Goal: Task Accomplishment & Management: Manage account settings

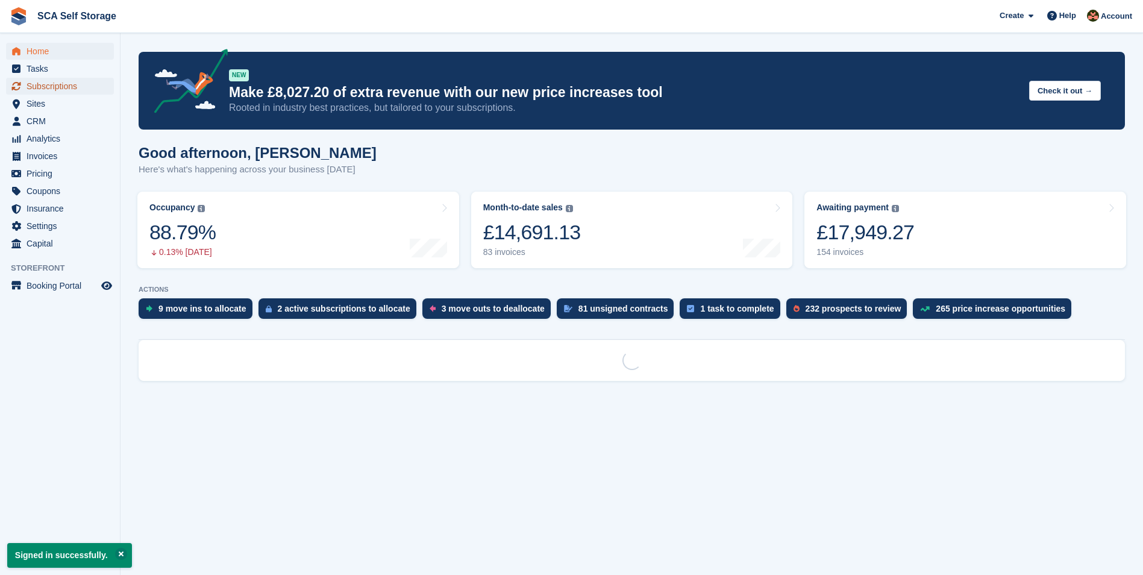
click at [64, 83] on span "Subscriptions" at bounding box center [63, 86] width 72 height 17
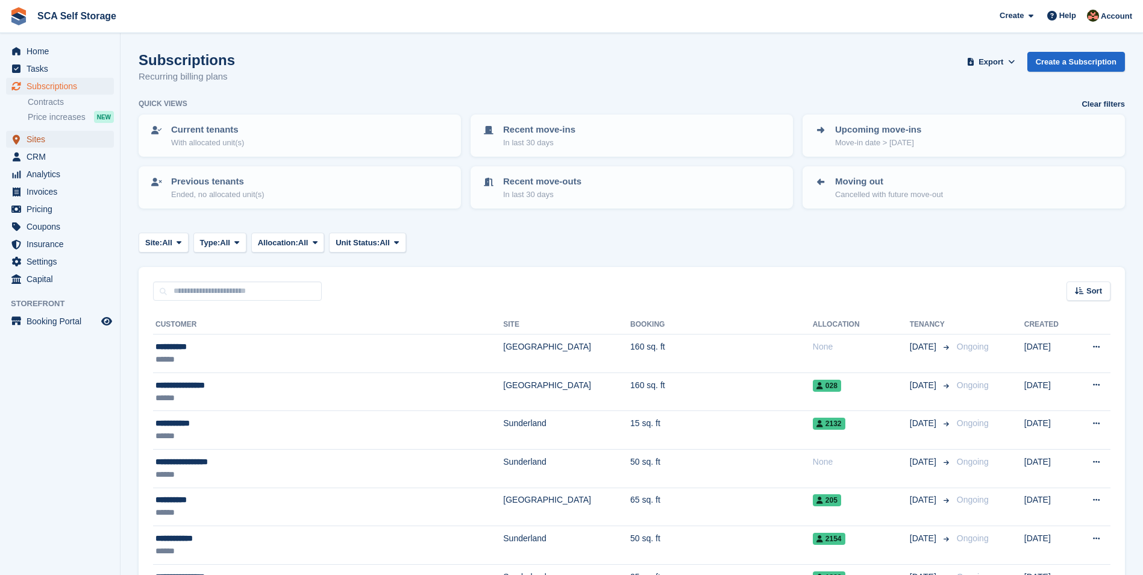
click at [48, 141] on span "Sites" at bounding box center [63, 139] width 72 height 17
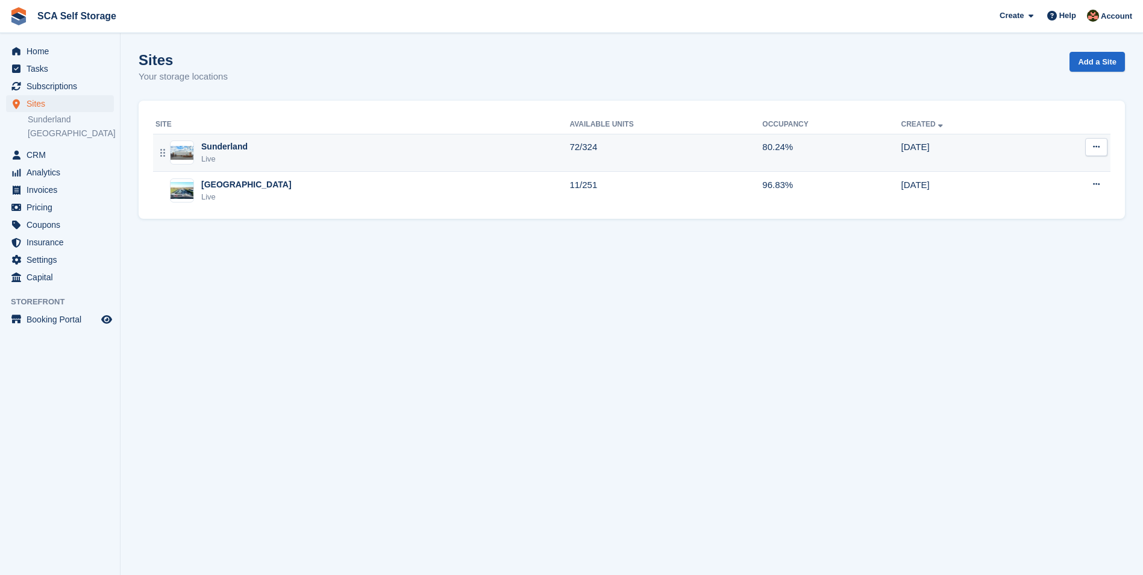
click at [420, 158] on div "Sunderland Live" at bounding box center [362, 152] width 414 height 25
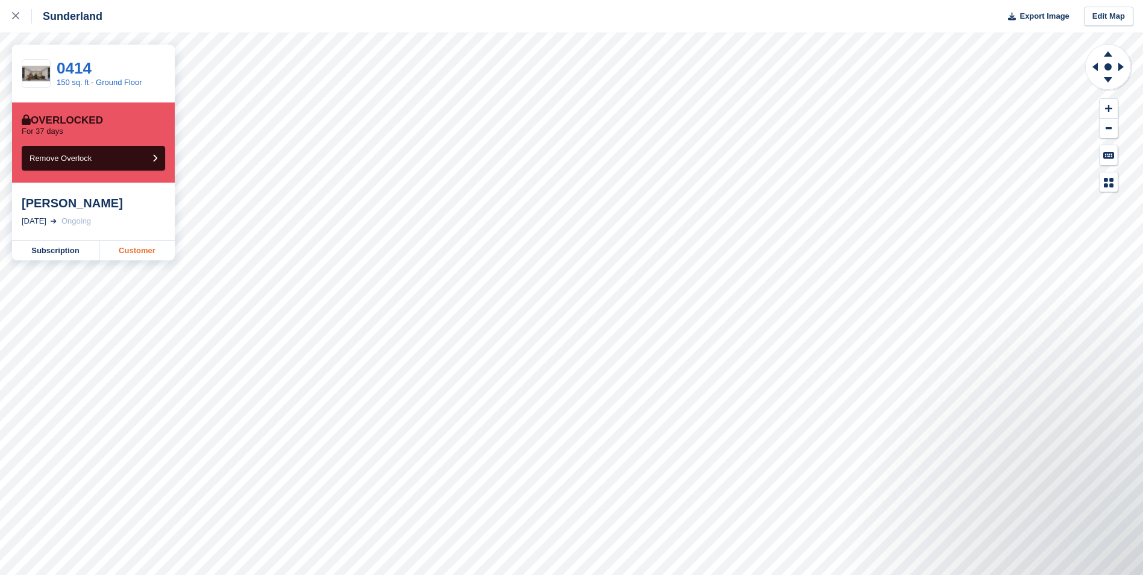
click at [139, 248] on link "Customer" at bounding box center [136, 250] width 75 height 19
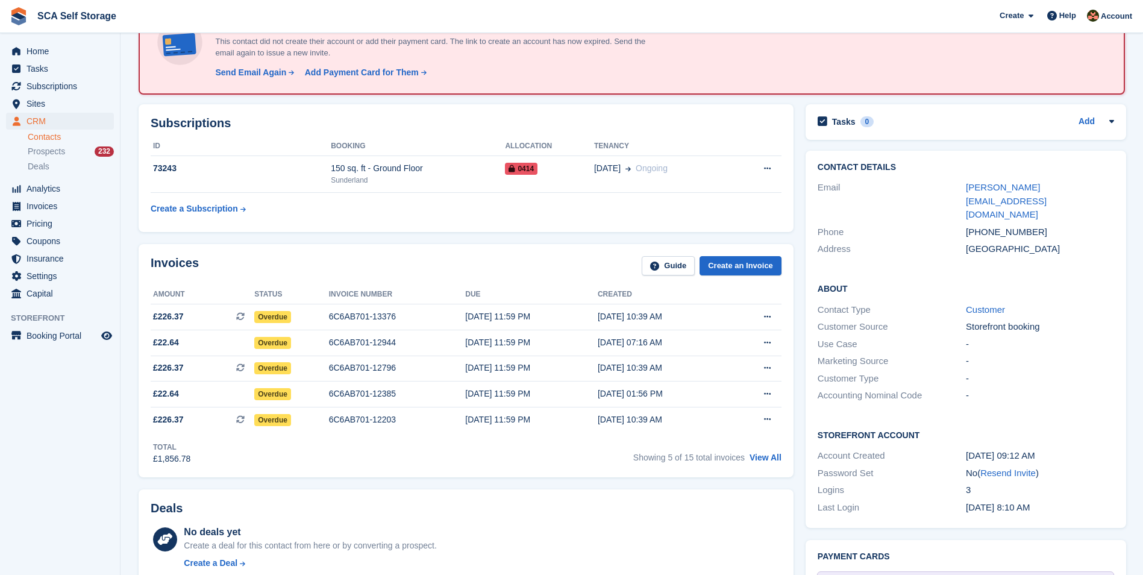
scroll to position [121, 0]
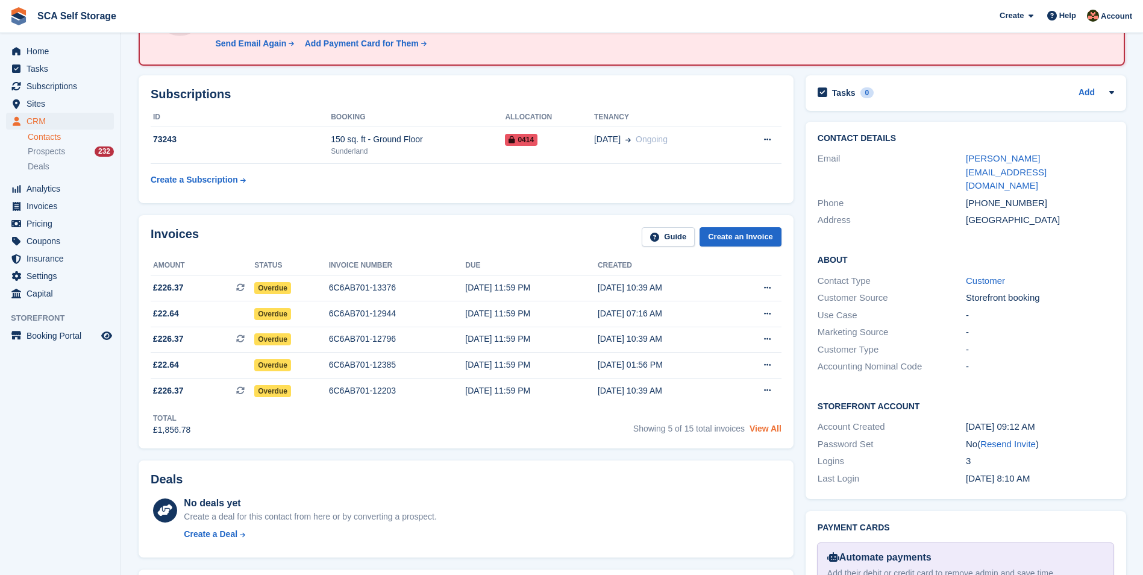
click at [765, 433] on link "View All" at bounding box center [766, 429] width 32 height 10
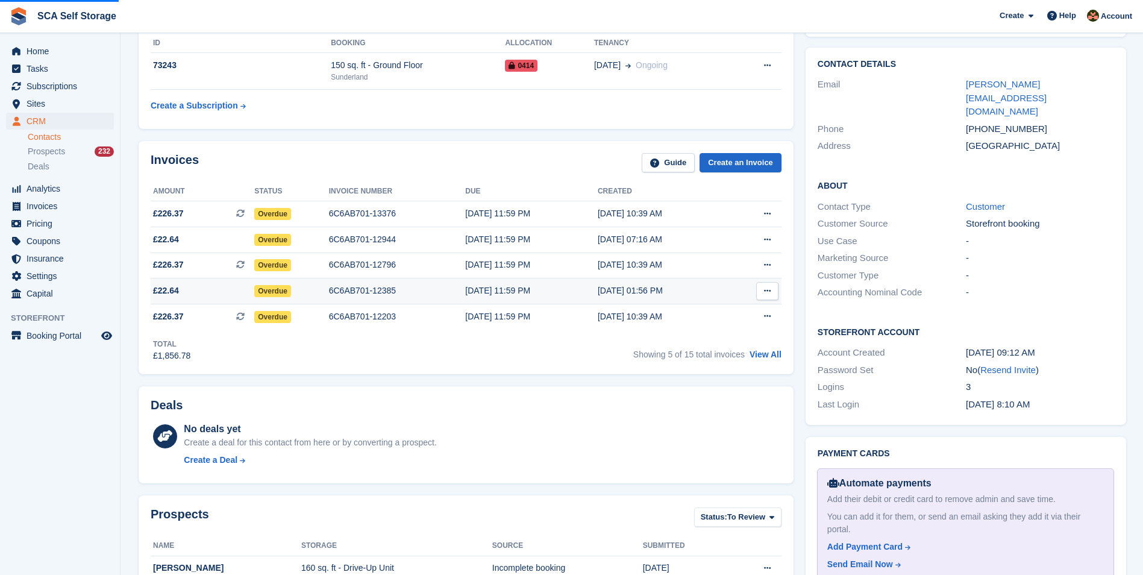
scroll to position [196, 0]
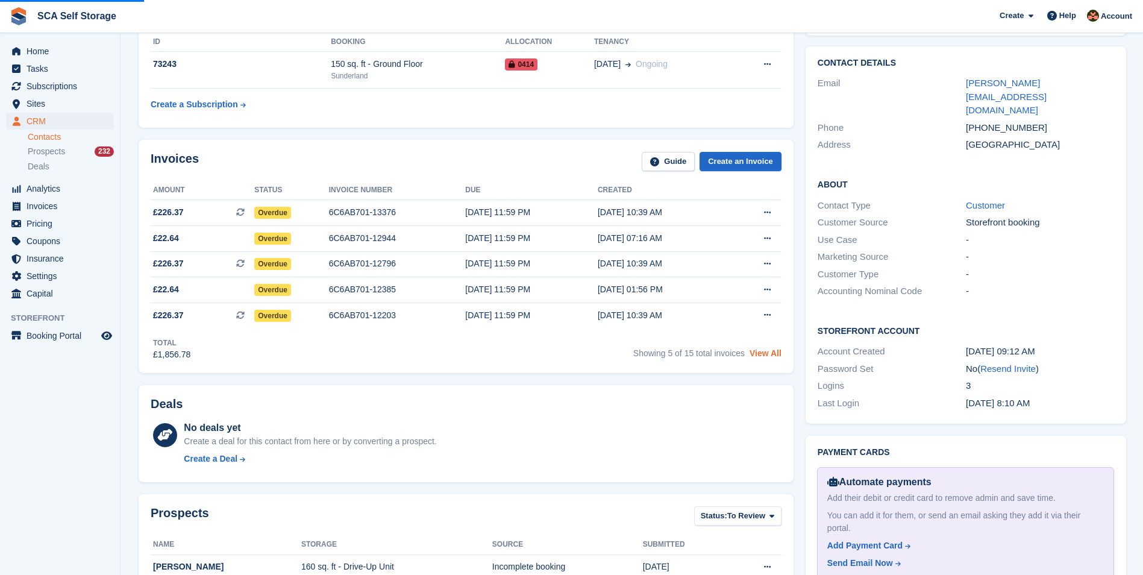
click at [759, 353] on link "View All" at bounding box center [766, 353] width 32 height 10
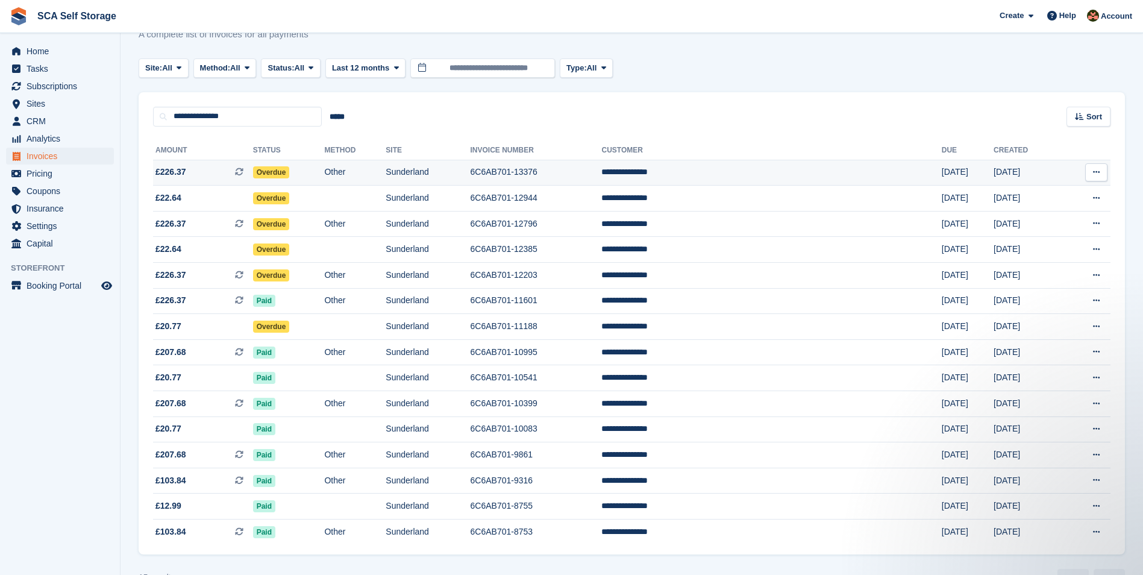
click at [602, 174] on td "6C6AB701-13376" at bounding box center [536, 173] width 131 height 26
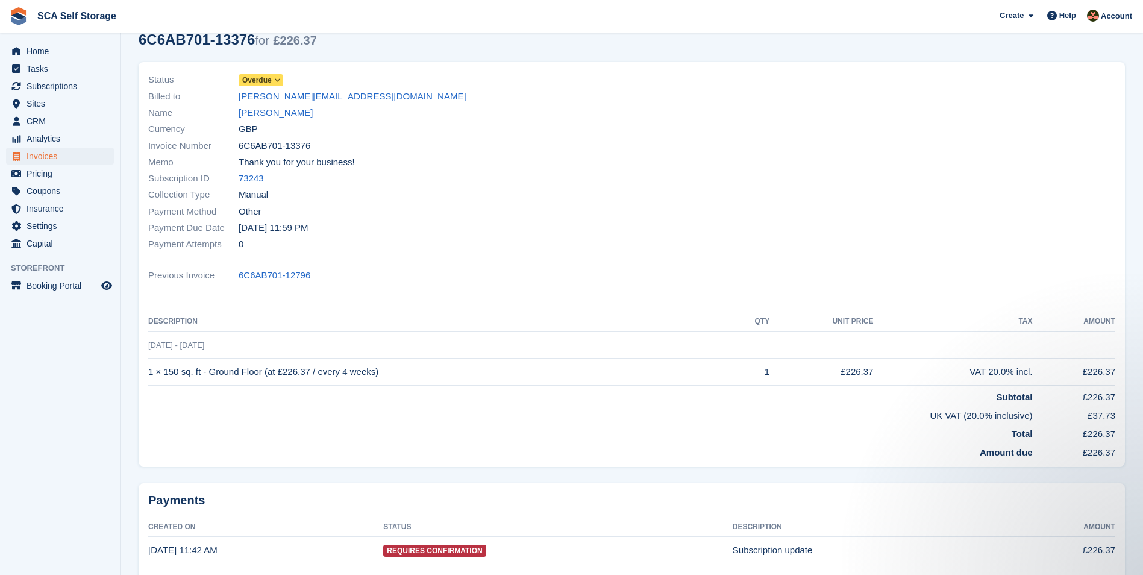
click at [275, 78] on icon at bounding box center [277, 80] width 7 height 7
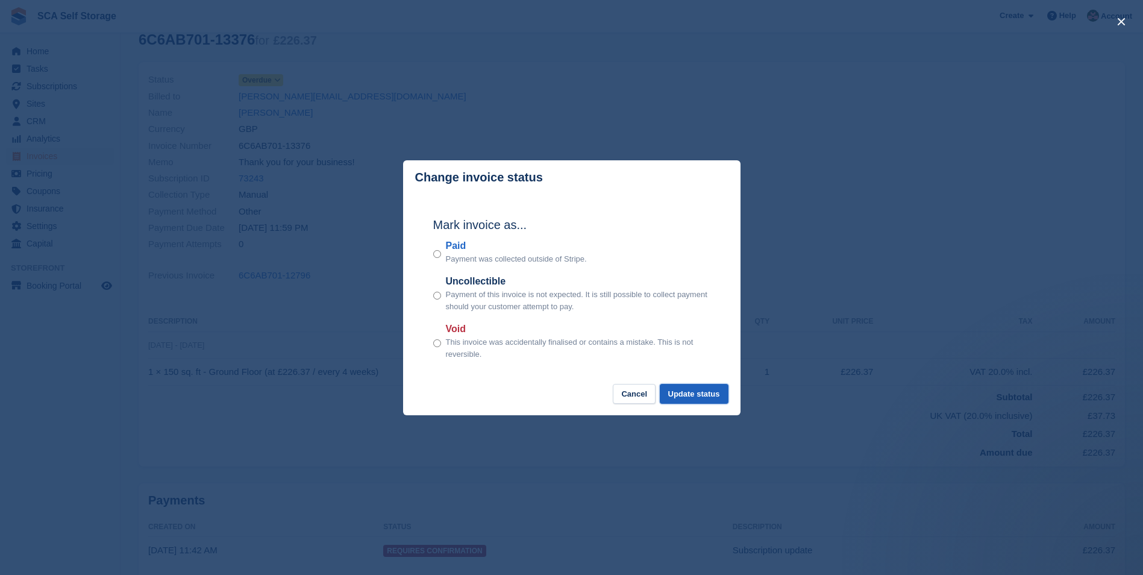
click at [686, 392] on button "Update status" at bounding box center [694, 394] width 69 height 20
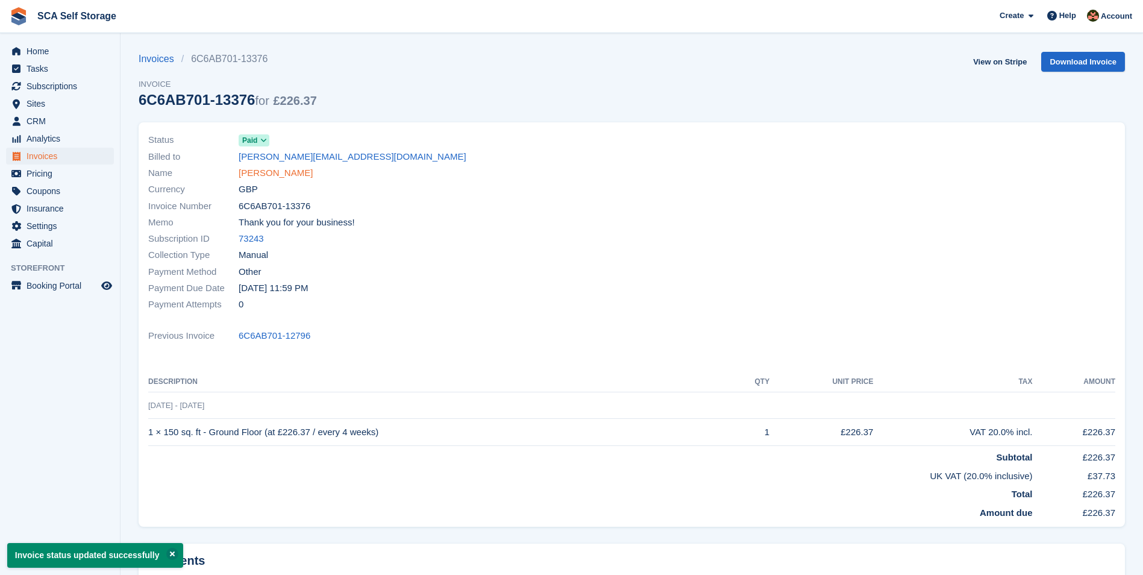
click at [273, 177] on link "[PERSON_NAME]" at bounding box center [276, 173] width 74 height 14
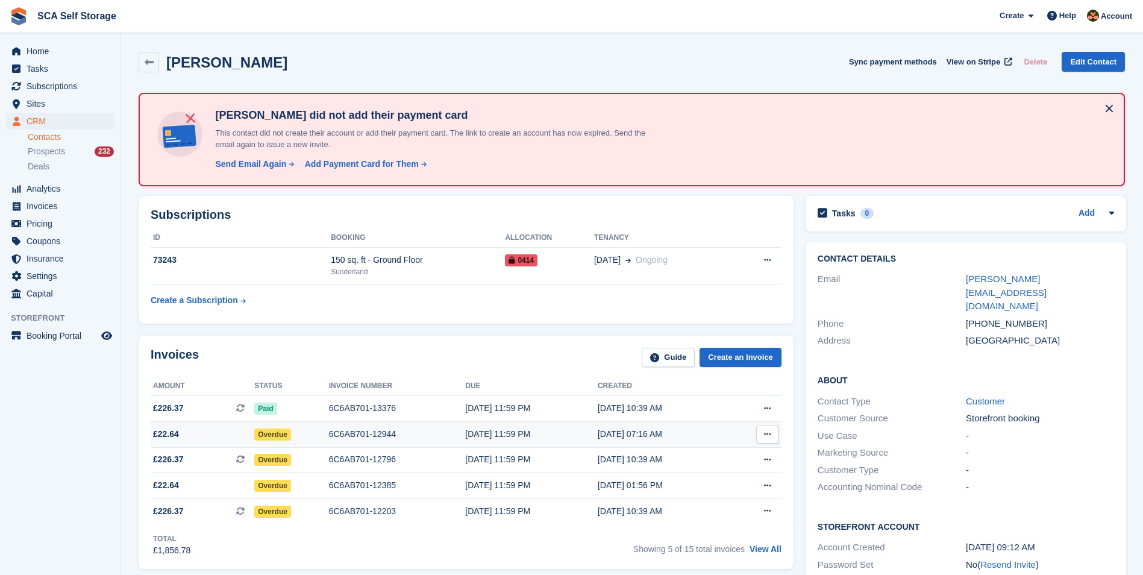
click at [371, 443] on td "6C6AB701-12944" at bounding box center [397, 435] width 137 height 26
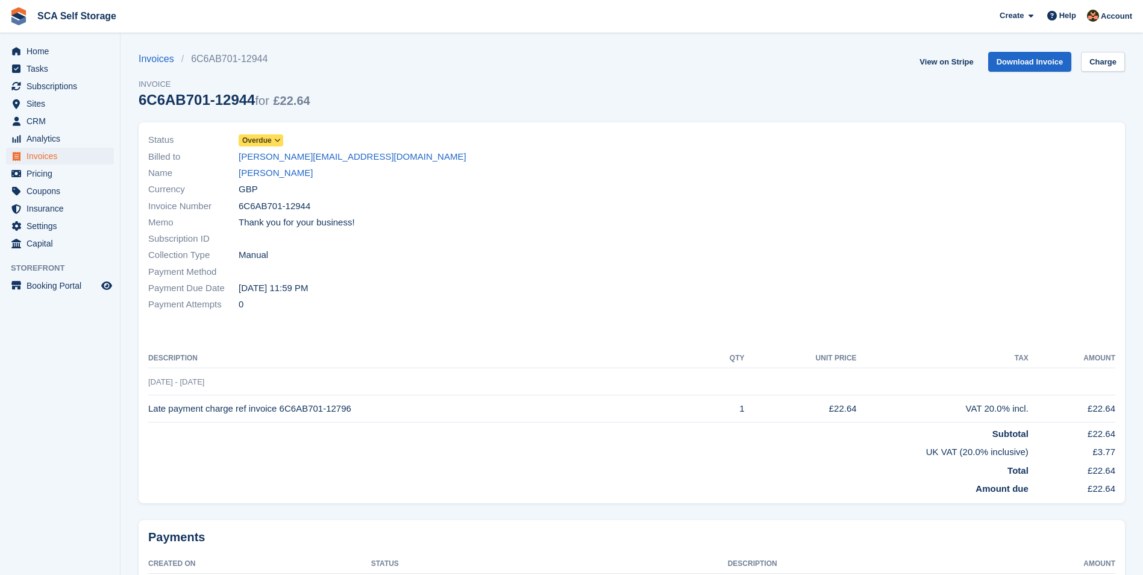
click at [261, 136] on span "Overdue" at bounding box center [257, 140] width 30 height 11
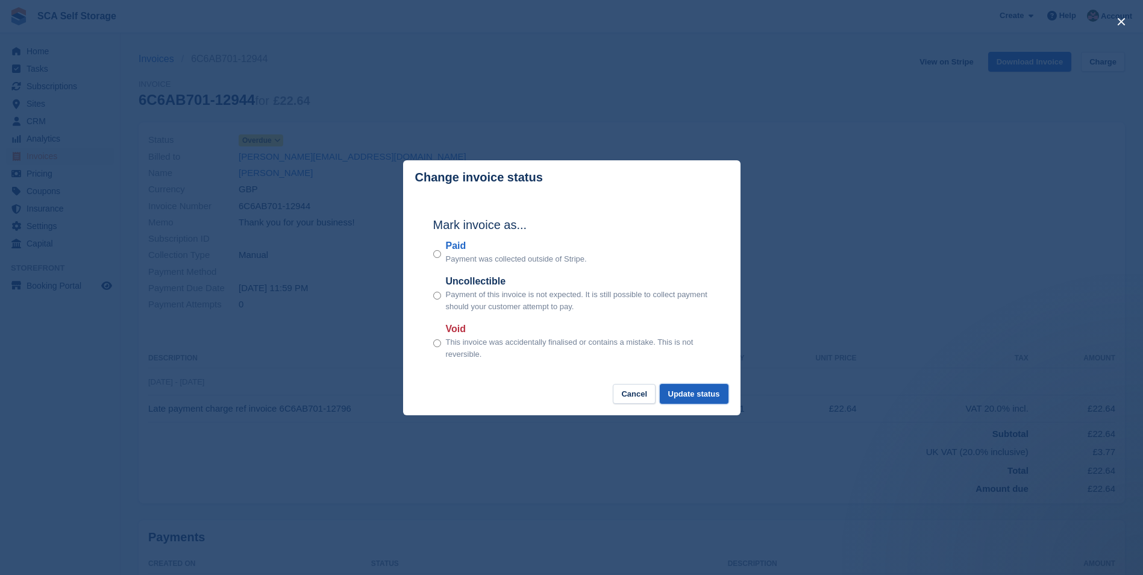
click at [683, 399] on button "Update status" at bounding box center [694, 394] width 69 height 20
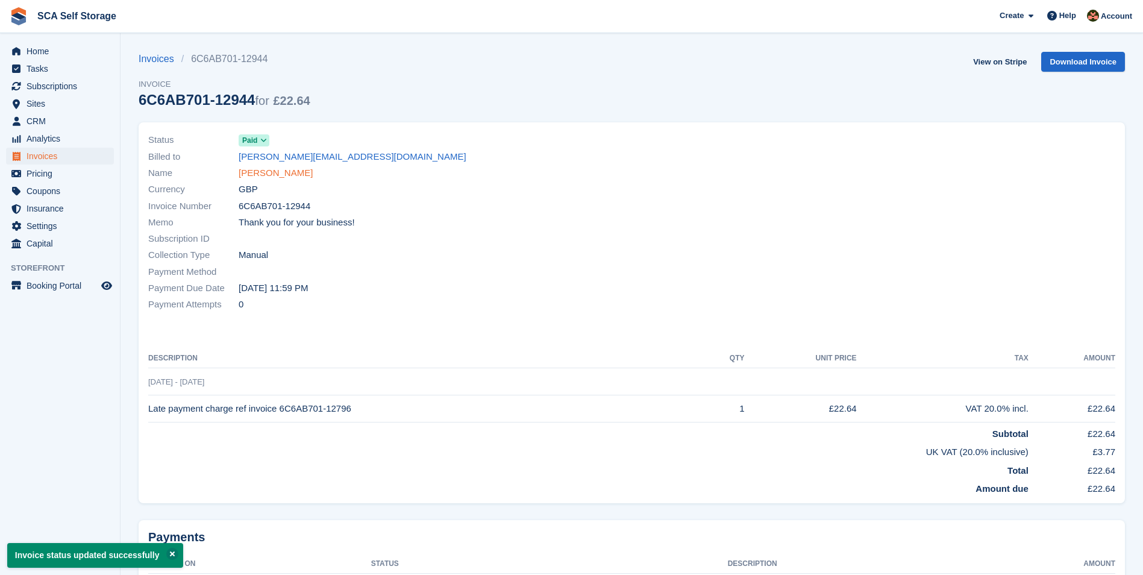
click at [260, 172] on link "Gagandeep Nagra" at bounding box center [276, 173] width 74 height 14
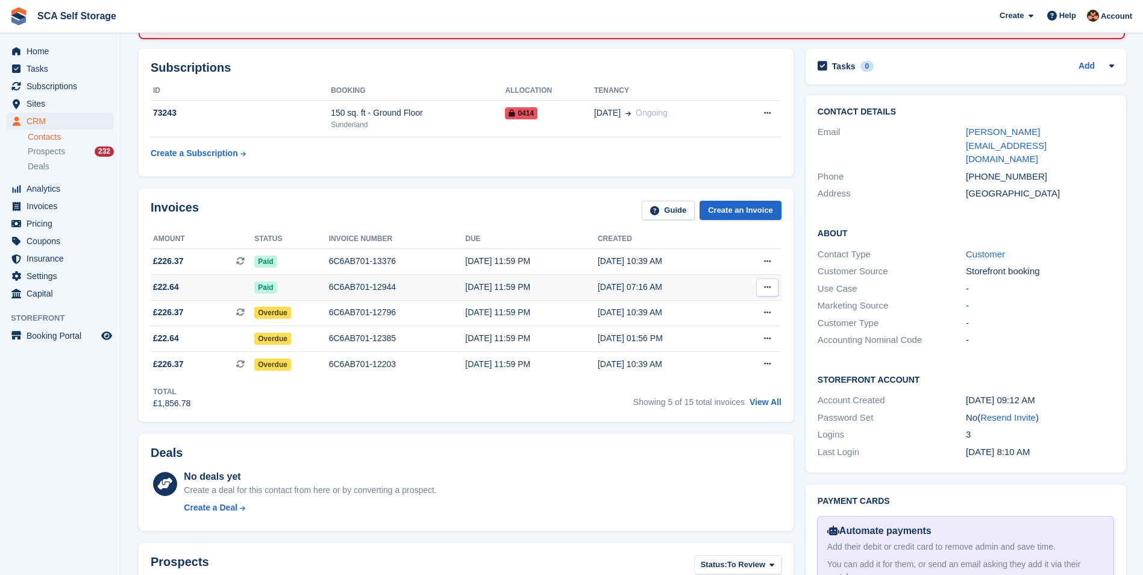
scroll to position [151, 0]
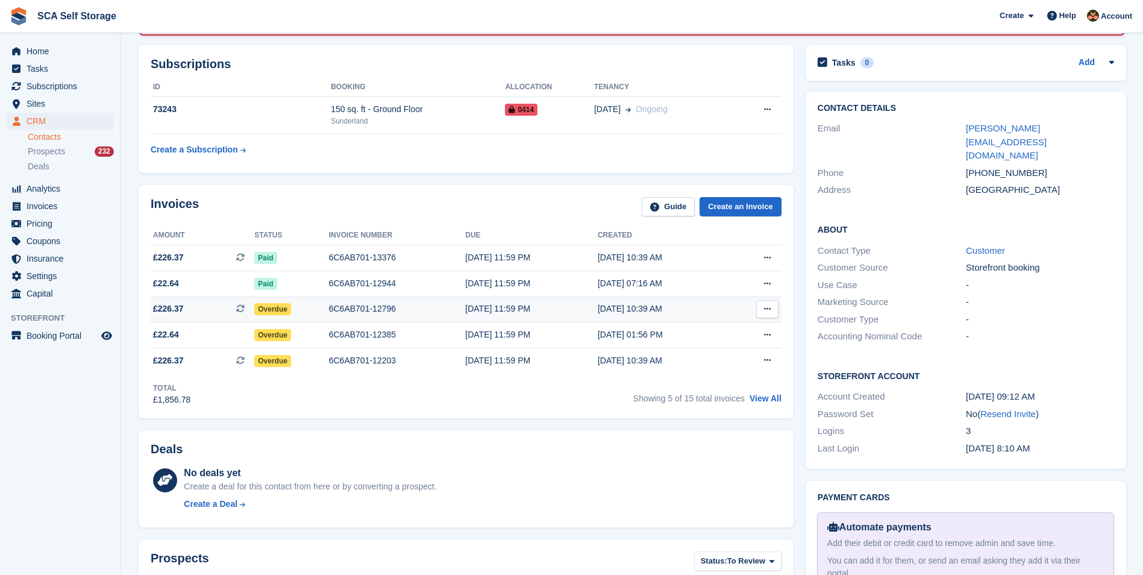
click at [337, 306] on div "6C6AB701-12796" at bounding box center [397, 308] width 137 height 13
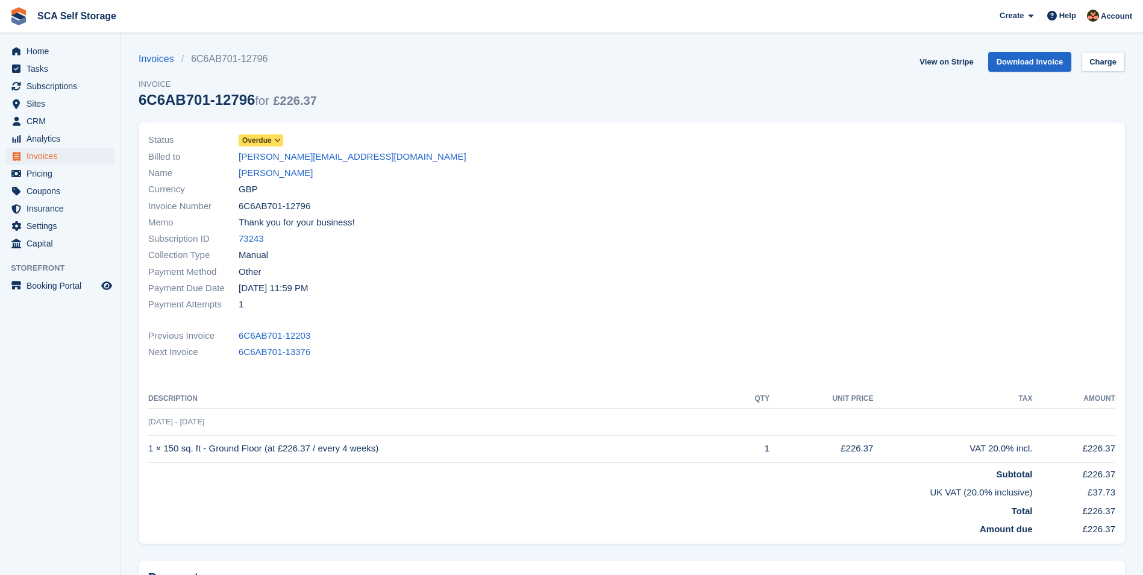
click at [251, 137] on span "Overdue" at bounding box center [257, 140] width 30 height 11
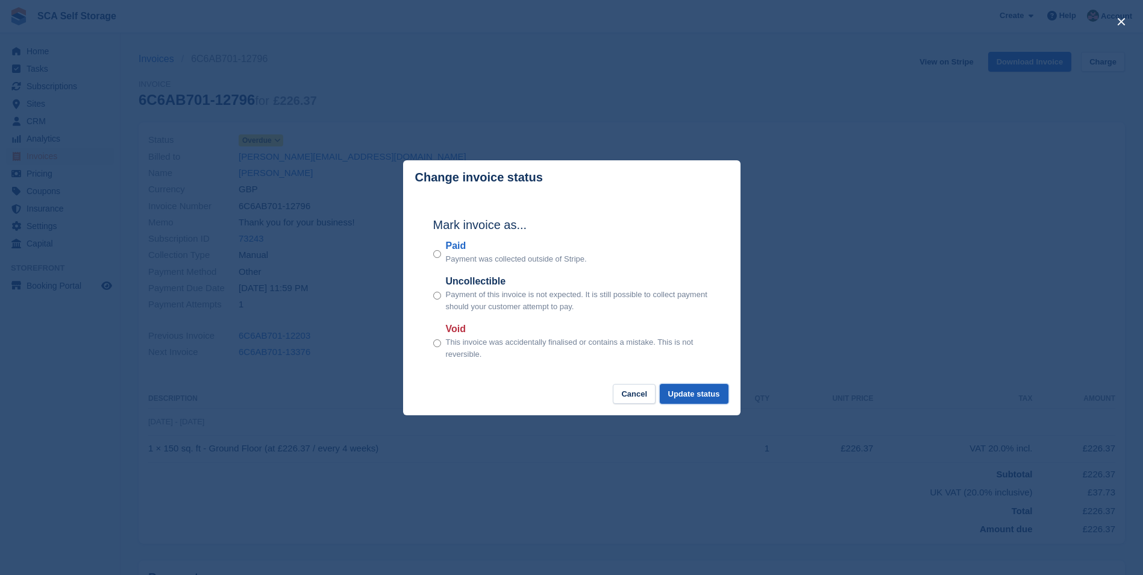
click at [687, 389] on button "Update status" at bounding box center [694, 394] width 69 height 20
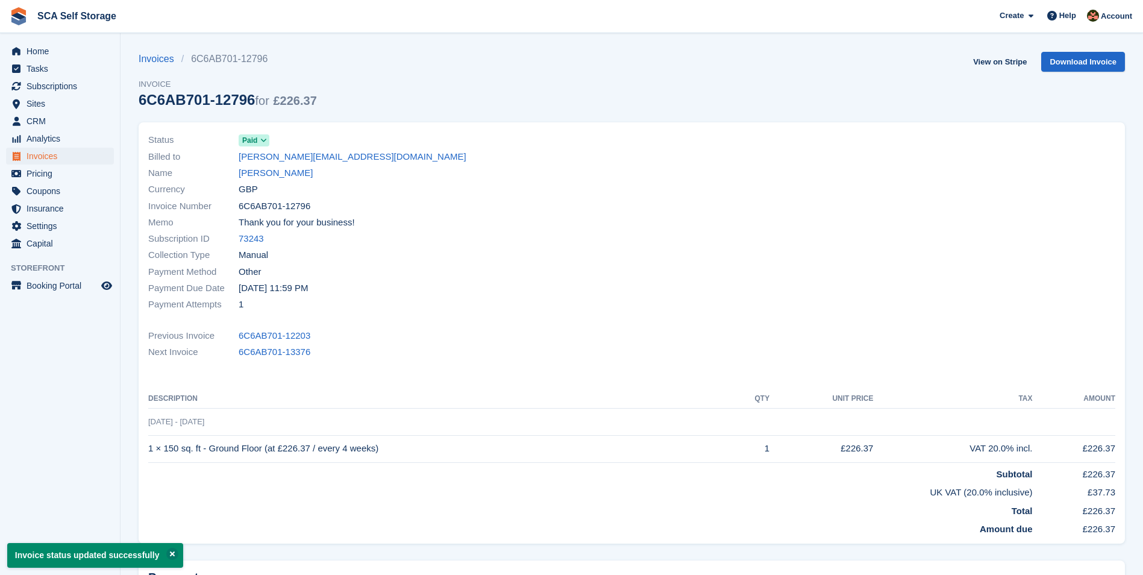
click at [269, 174] on link "[PERSON_NAME]" at bounding box center [276, 173] width 74 height 14
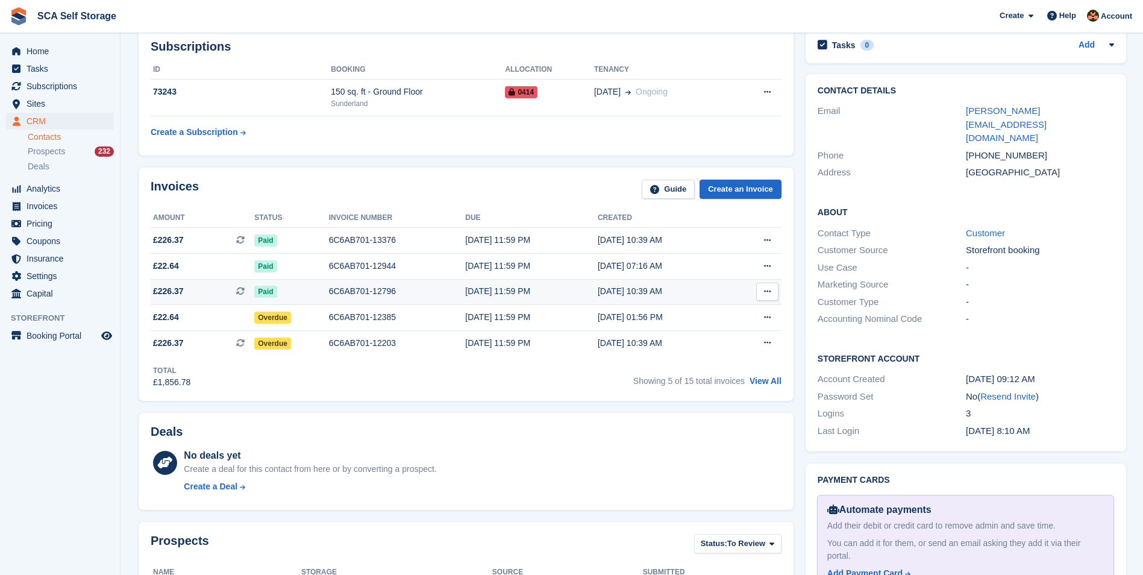
scroll to position [196, 0]
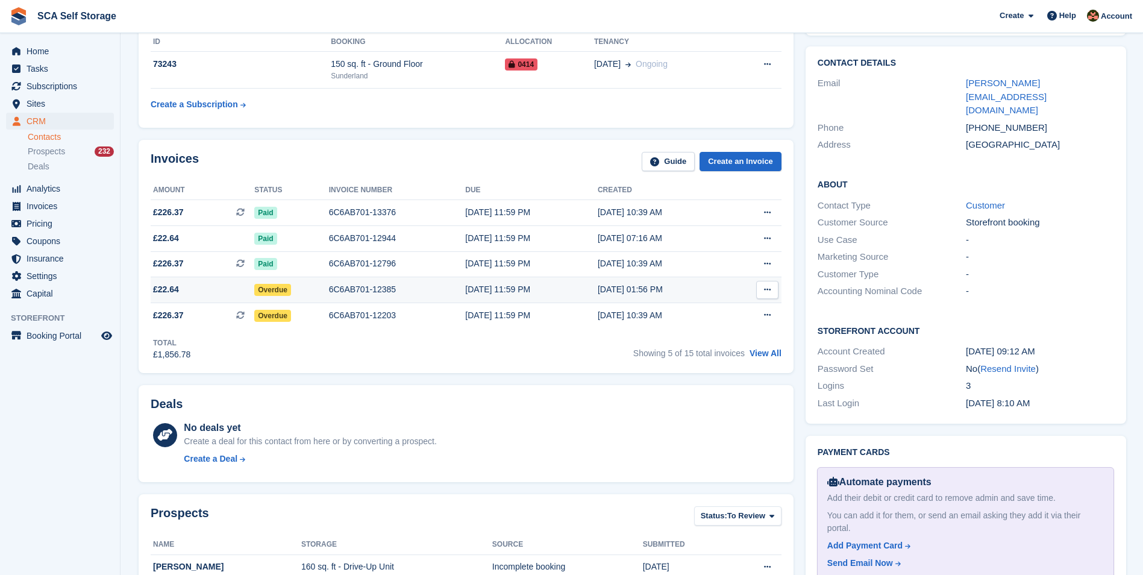
click at [316, 288] on div "Overdue" at bounding box center [291, 289] width 75 height 13
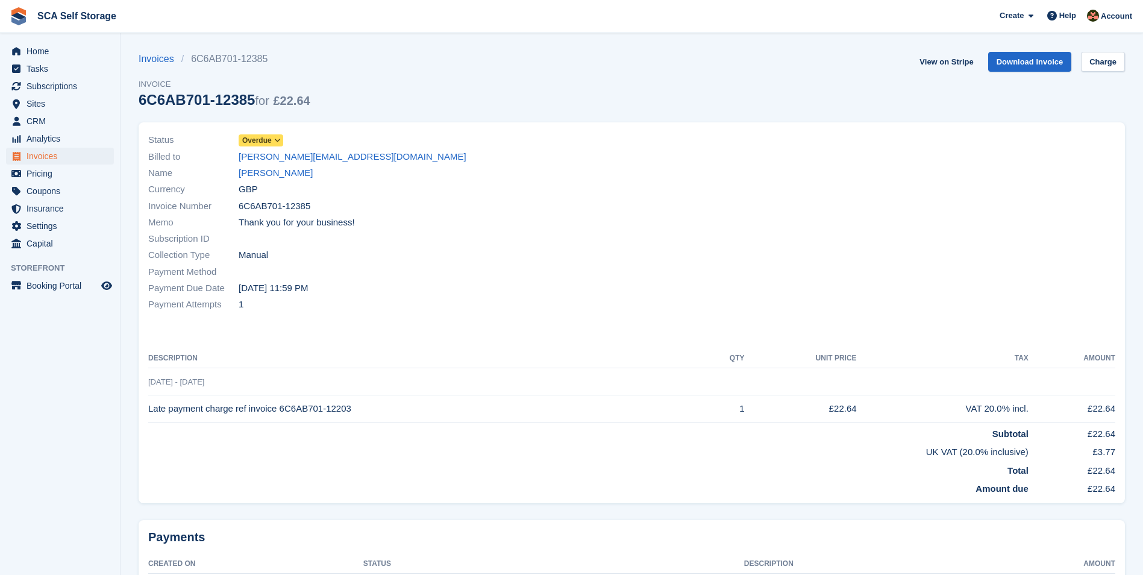
click at [258, 140] on span "Overdue" at bounding box center [257, 140] width 30 height 11
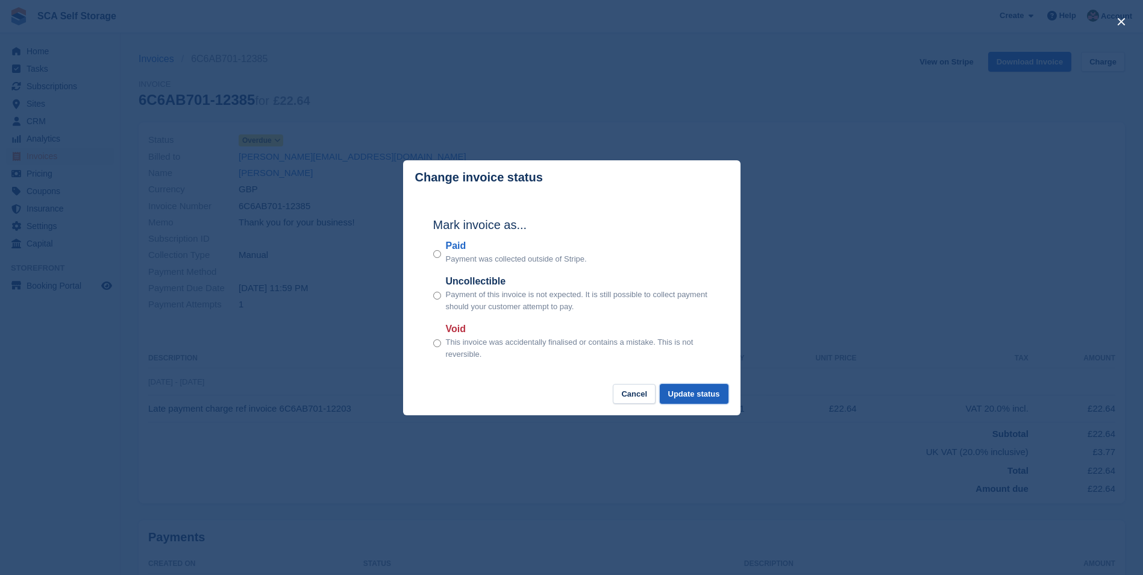
click at [687, 391] on button "Update status" at bounding box center [694, 394] width 69 height 20
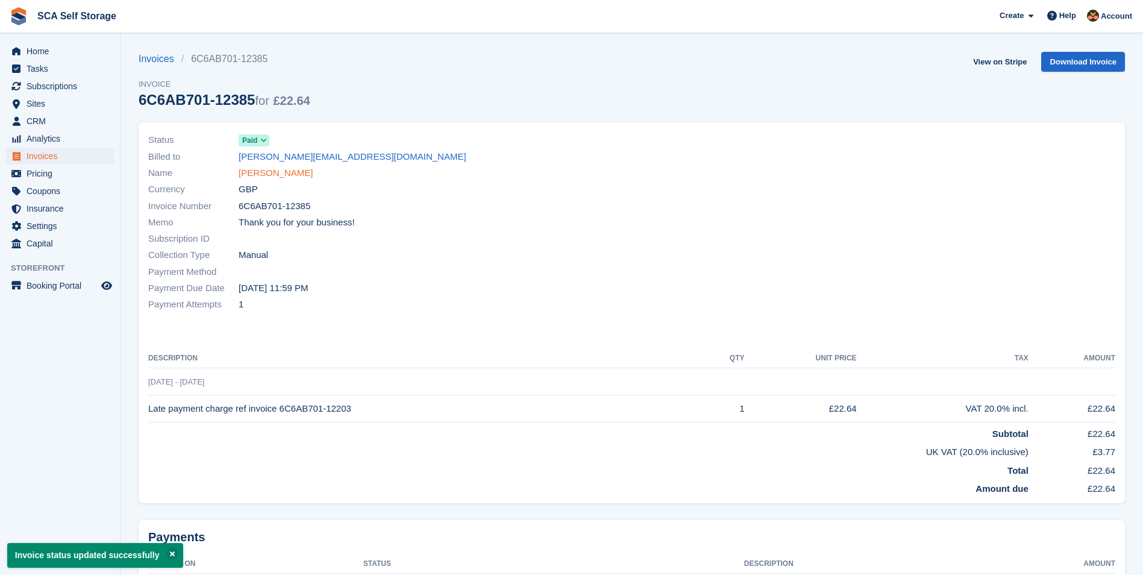
click at [257, 169] on link "[PERSON_NAME]" at bounding box center [276, 173] width 74 height 14
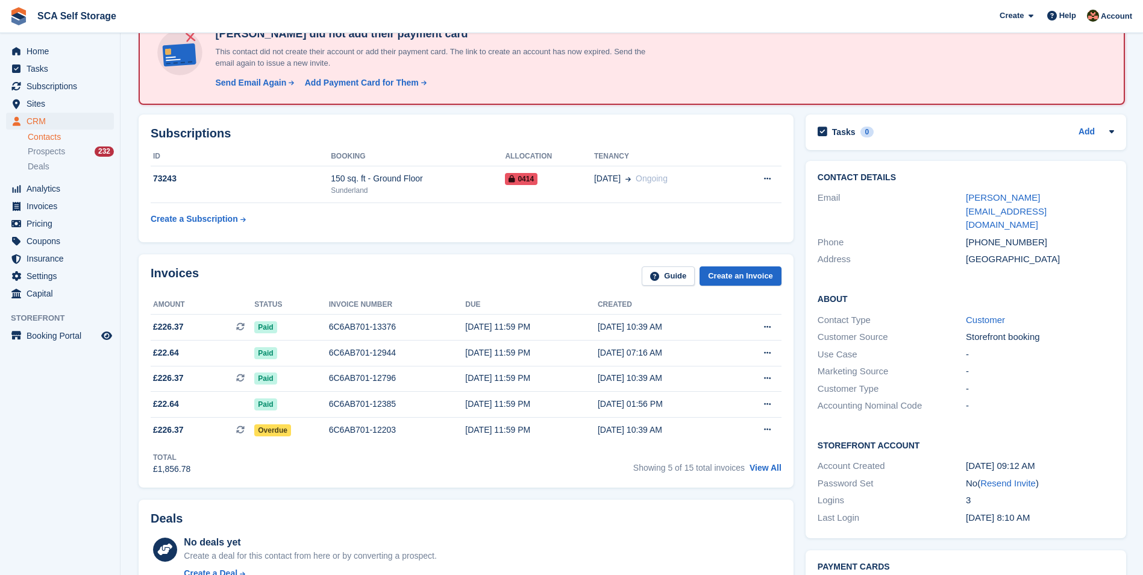
scroll to position [90, 0]
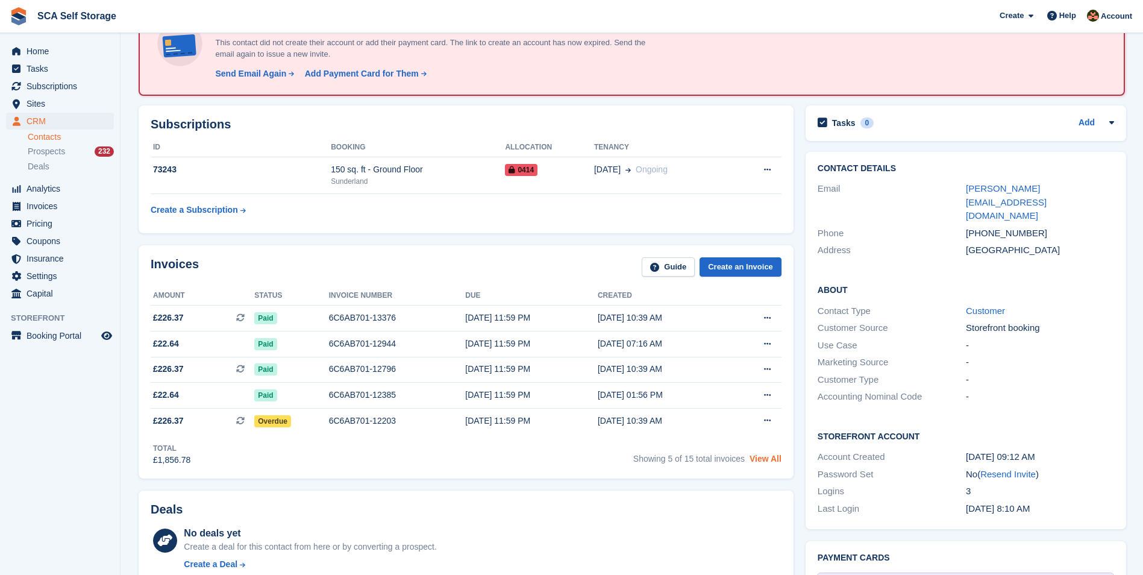
click at [760, 456] on link "View All" at bounding box center [766, 459] width 32 height 10
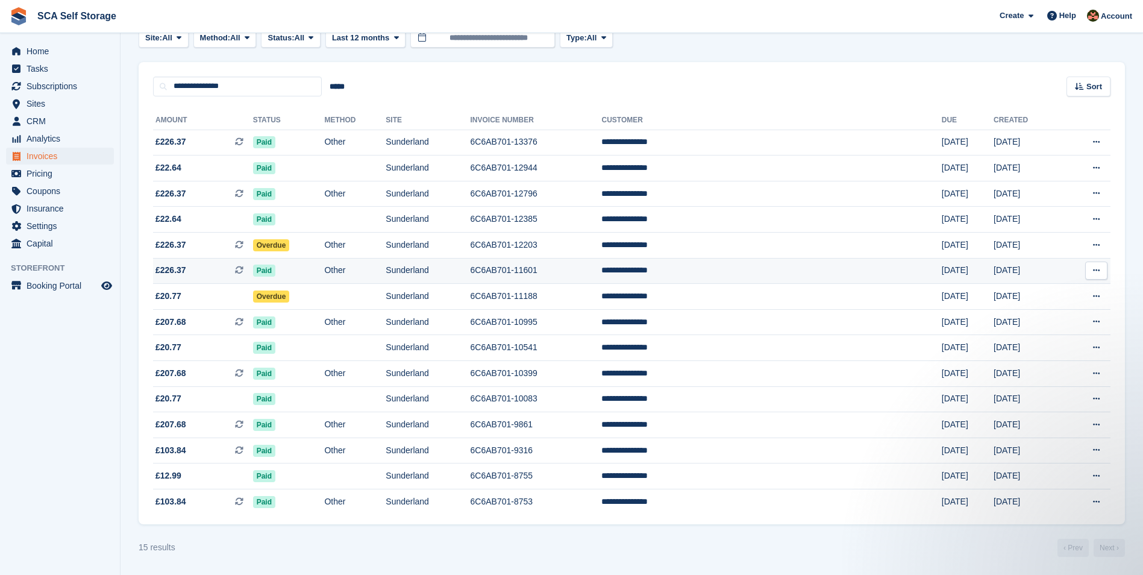
click at [315, 277] on td "Paid" at bounding box center [289, 271] width 72 height 26
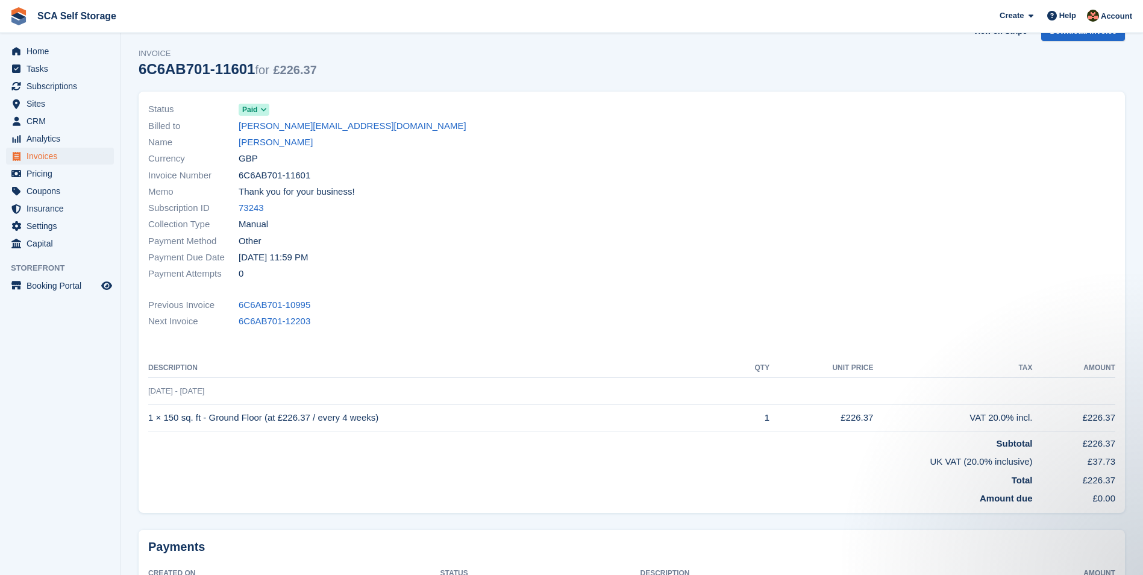
scroll to position [16, 0]
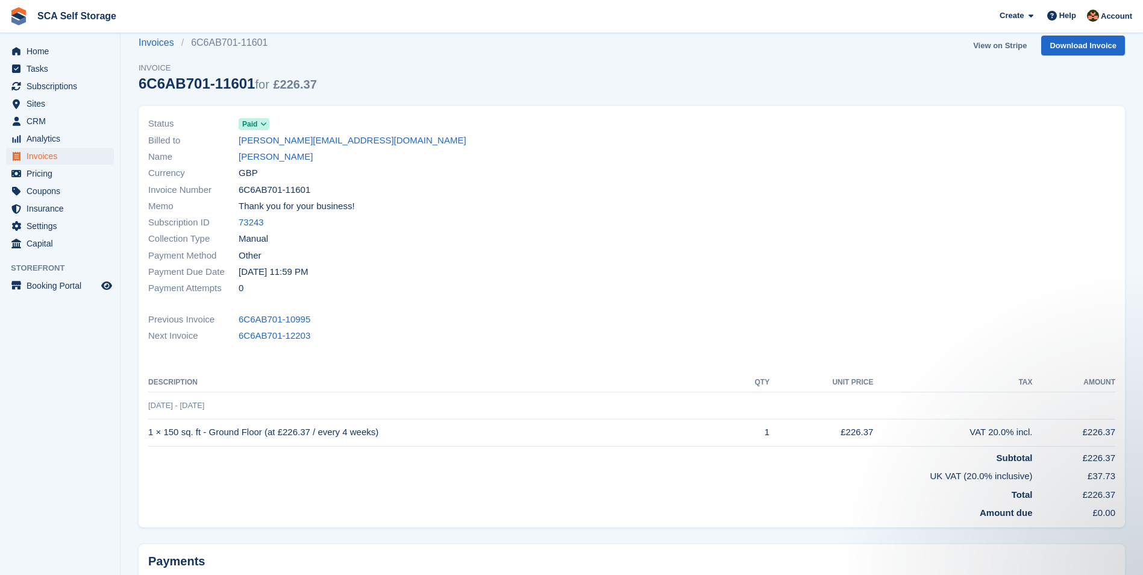
click at [1002, 50] on link "View on Stripe" at bounding box center [999, 46] width 63 height 20
click at [272, 158] on link "Gagandeep Nagra" at bounding box center [276, 157] width 74 height 14
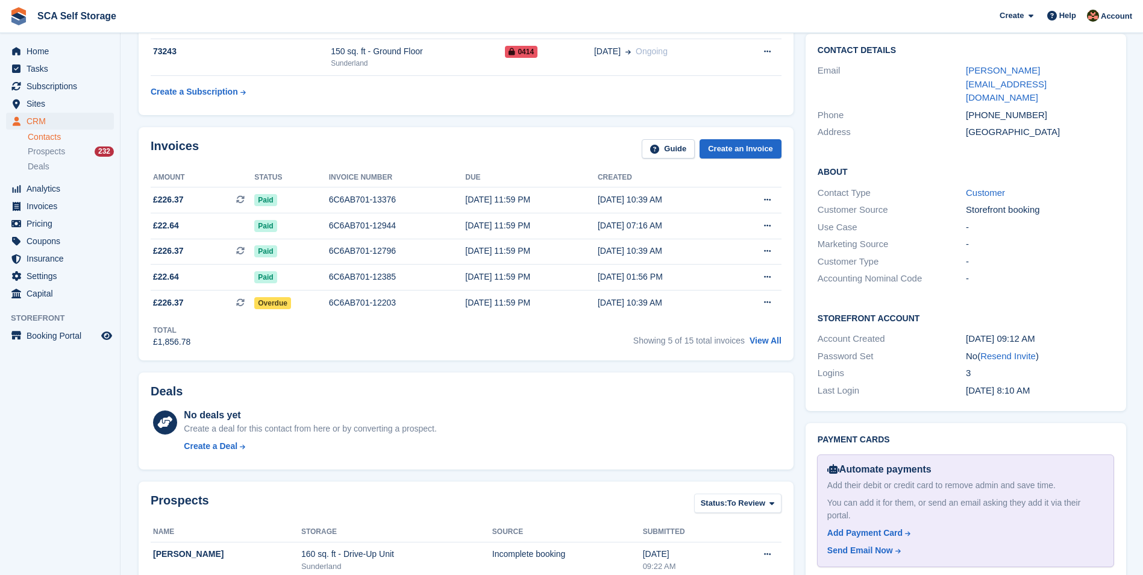
scroll to position [211, 0]
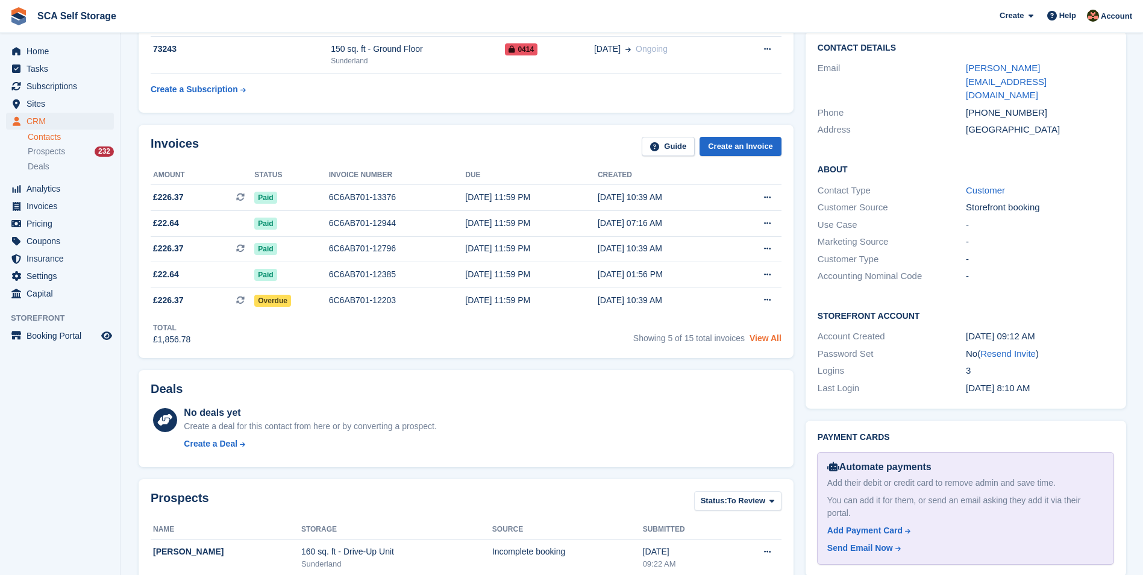
click at [760, 336] on link "View All" at bounding box center [766, 338] width 32 height 10
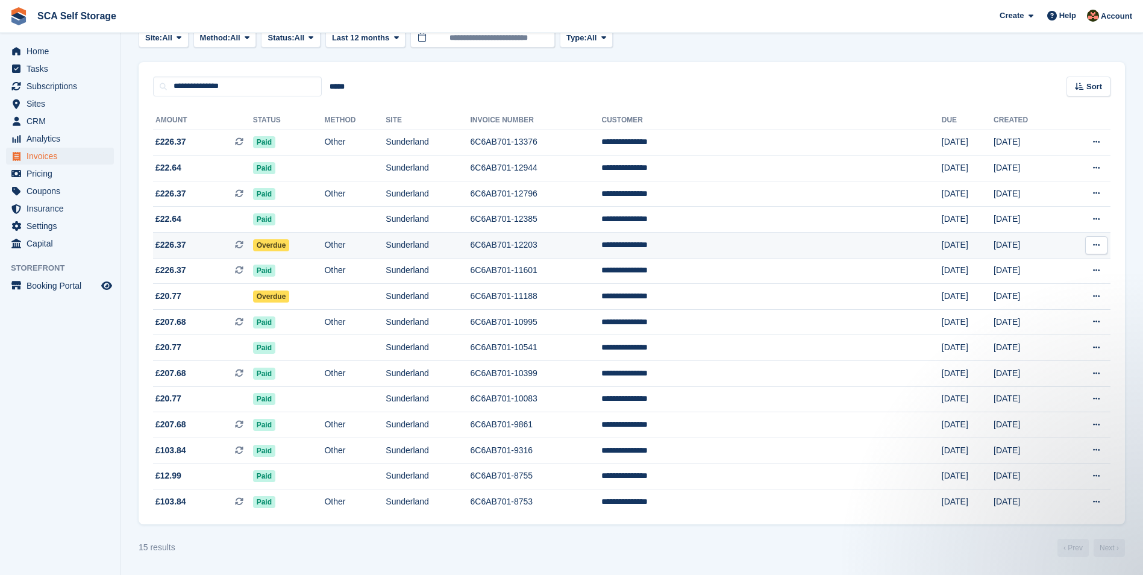
click at [386, 249] on td "Other" at bounding box center [354, 246] width 61 height 26
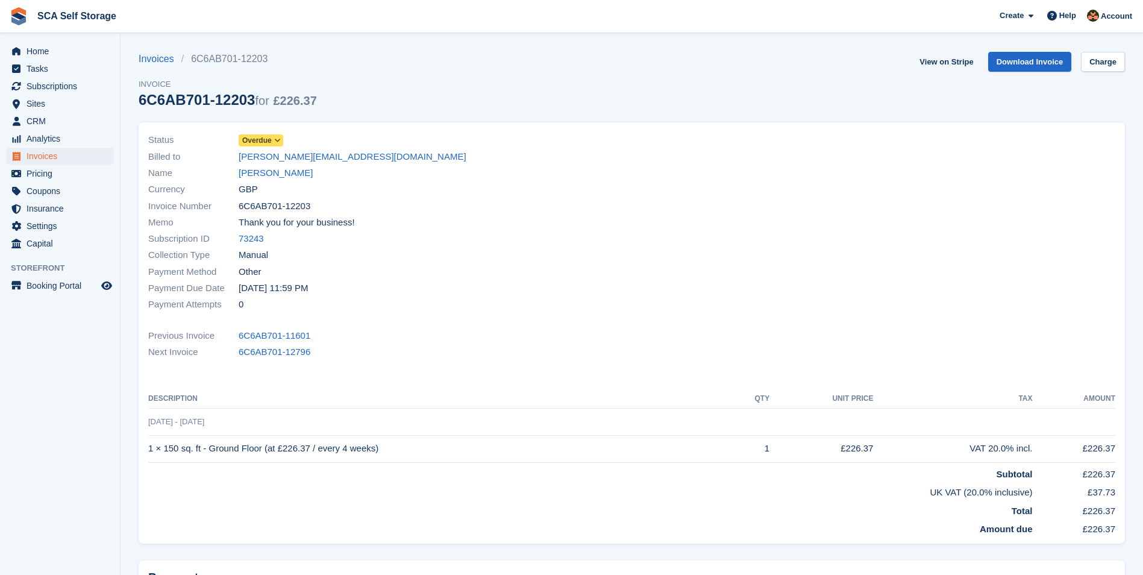
click at [256, 137] on span "Overdue" at bounding box center [257, 140] width 30 height 11
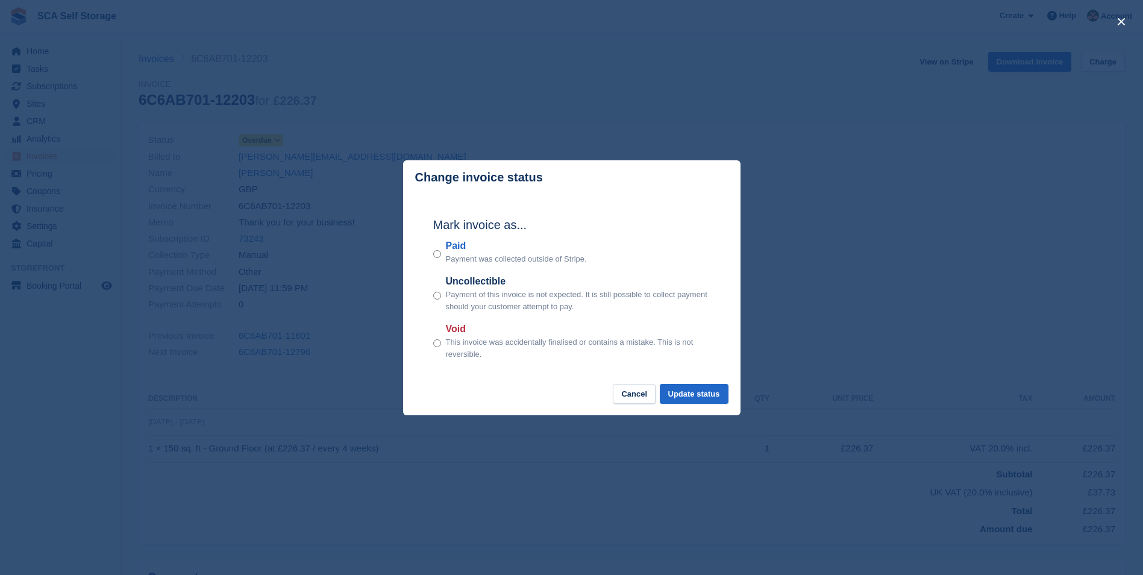
click at [446, 254] on p "Payment was collected outside of Stripe." at bounding box center [516, 259] width 141 height 12
click at [690, 396] on button "Update status" at bounding box center [694, 394] width 69 height 20
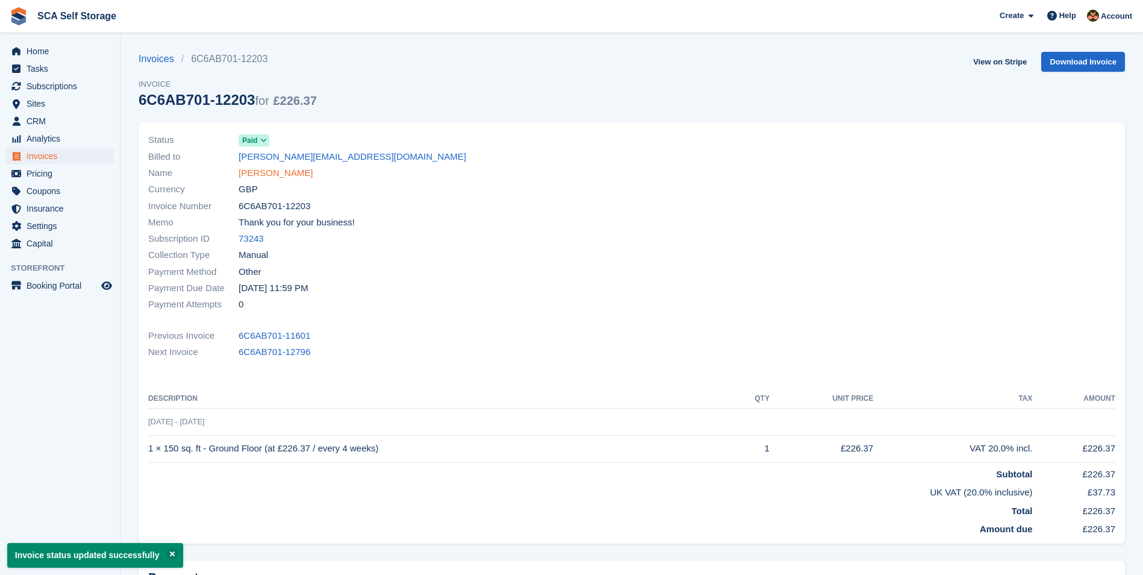
click at [293, 177] on link "Gagandeep Nagra" at bounding box center [276, 173] width 74 height 14
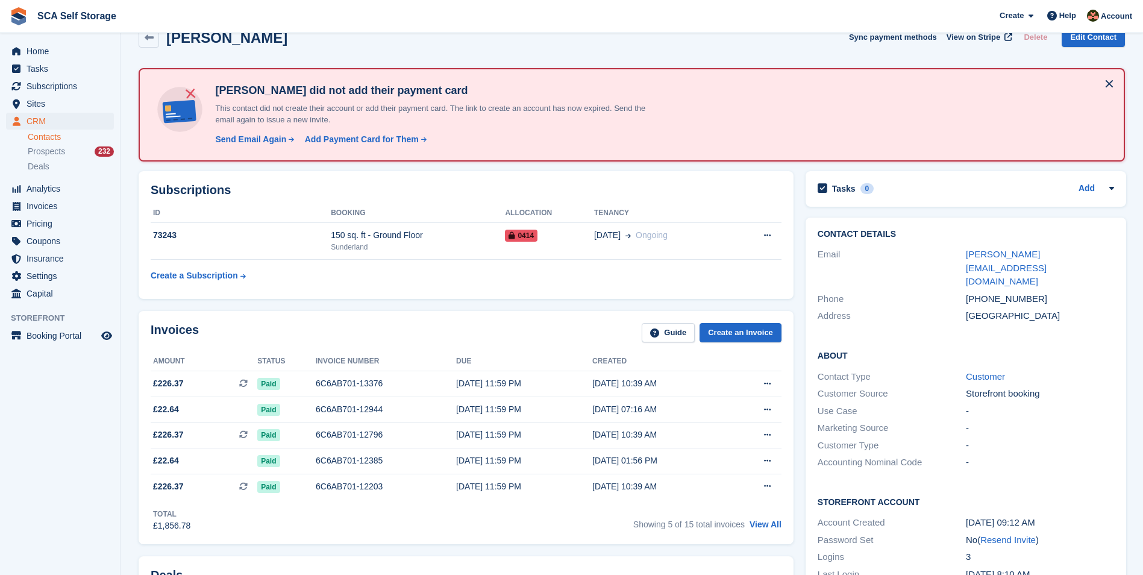
scroll to position [105, 0]
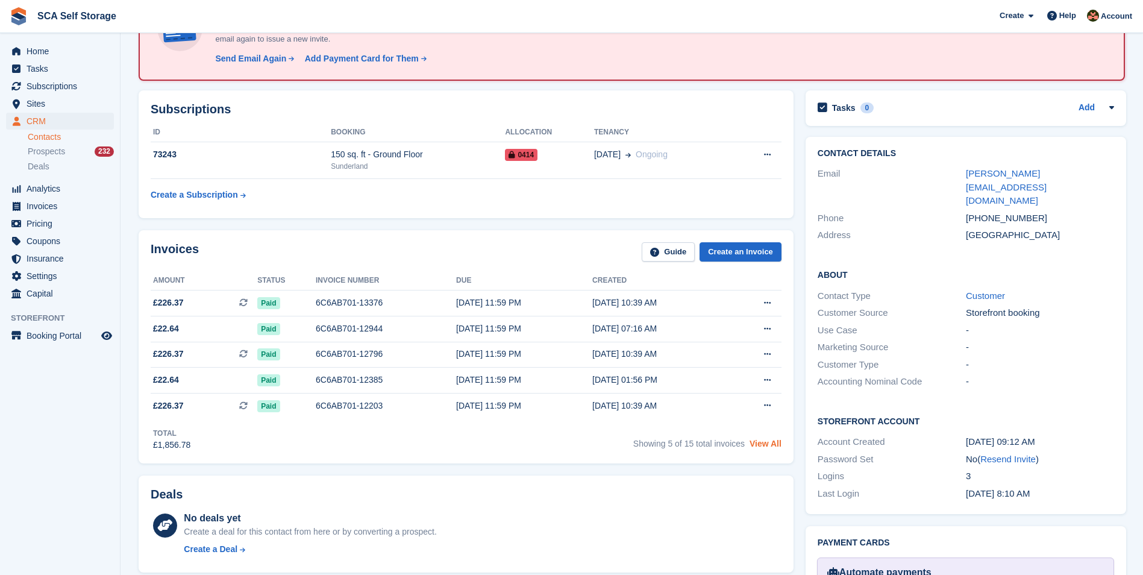
click at [766, 445] on link "View All" at bounding box center [766, 444] width 32 height 10
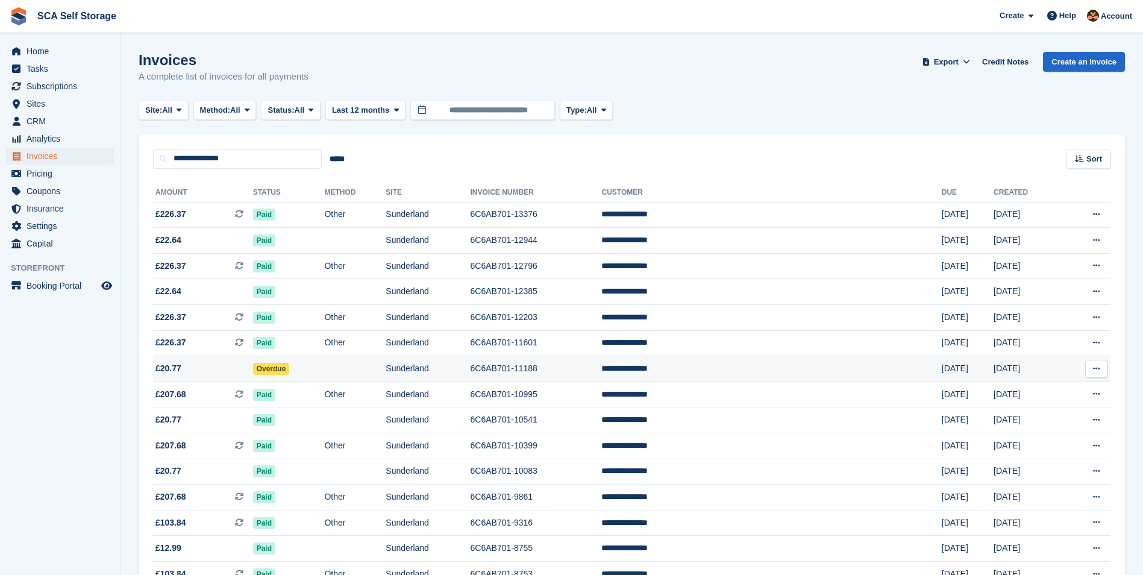
click at [283, 377] on td "Overdue" at bounding box center [289, 369] width 72 height 26
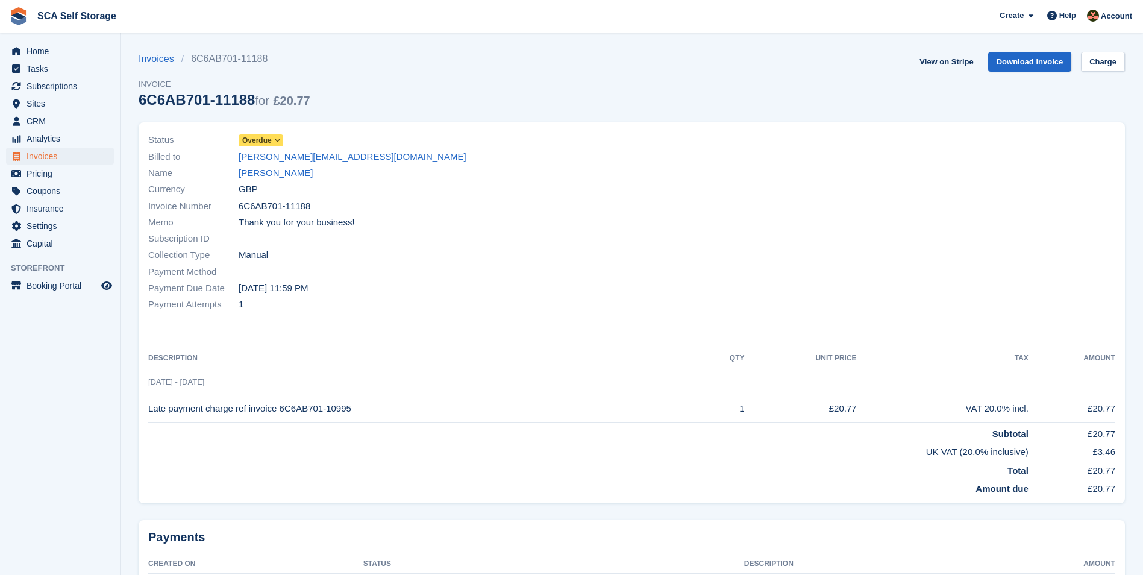
click at [245, 142] on span "Overdue" at bounding box center [257, 140] width 30 height 11
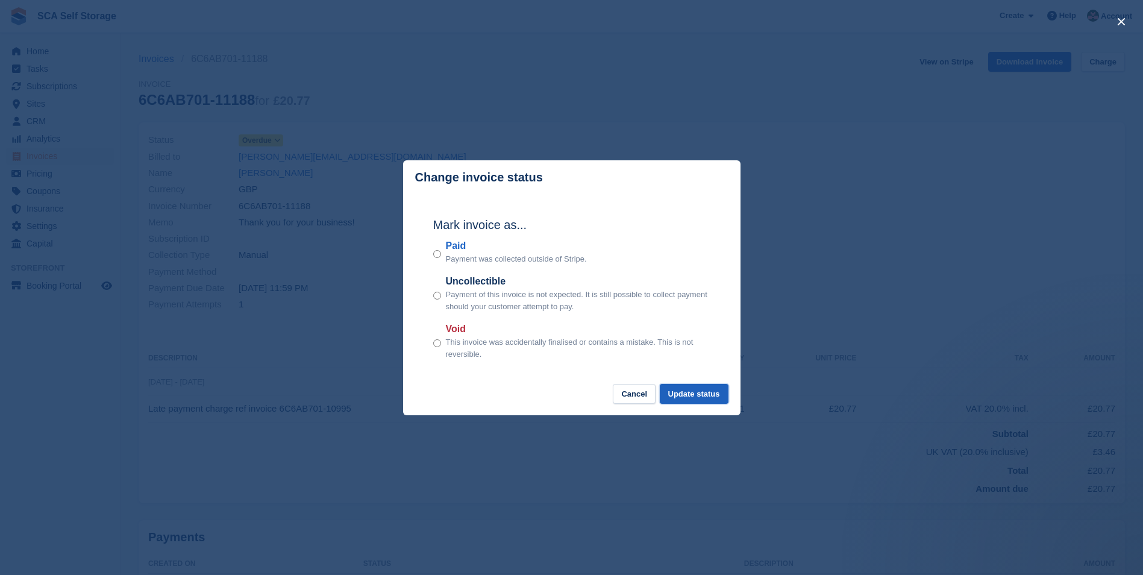
click at [700, 394] on button "Update status" at bounding box center [694, 394] width 69 height 20
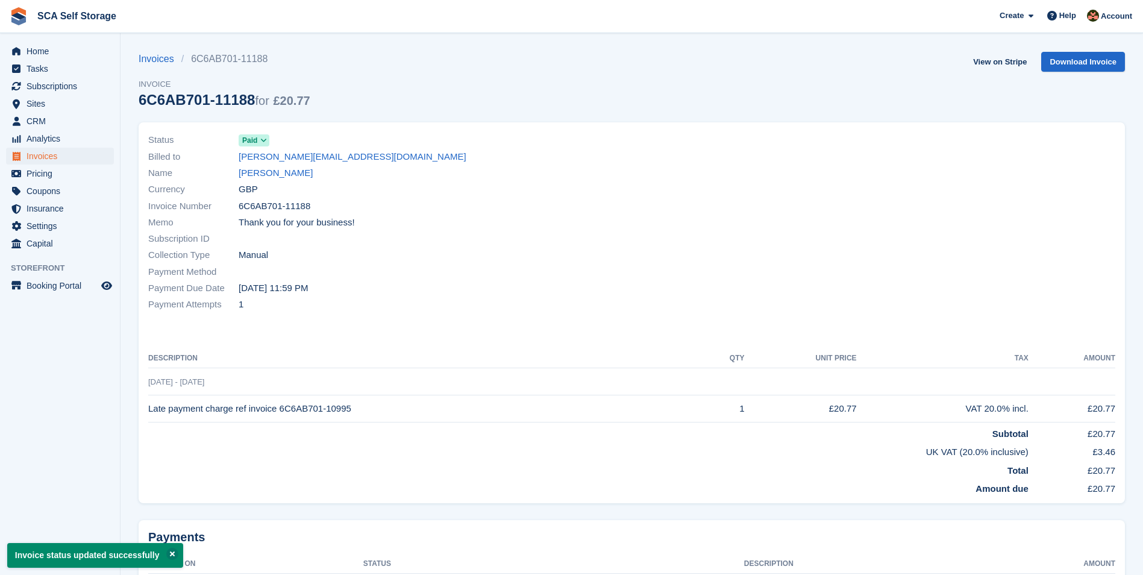
click at [290, 175] on link "[PERSON_NAME]" at bounding box center [276, 173] width 74 height 14
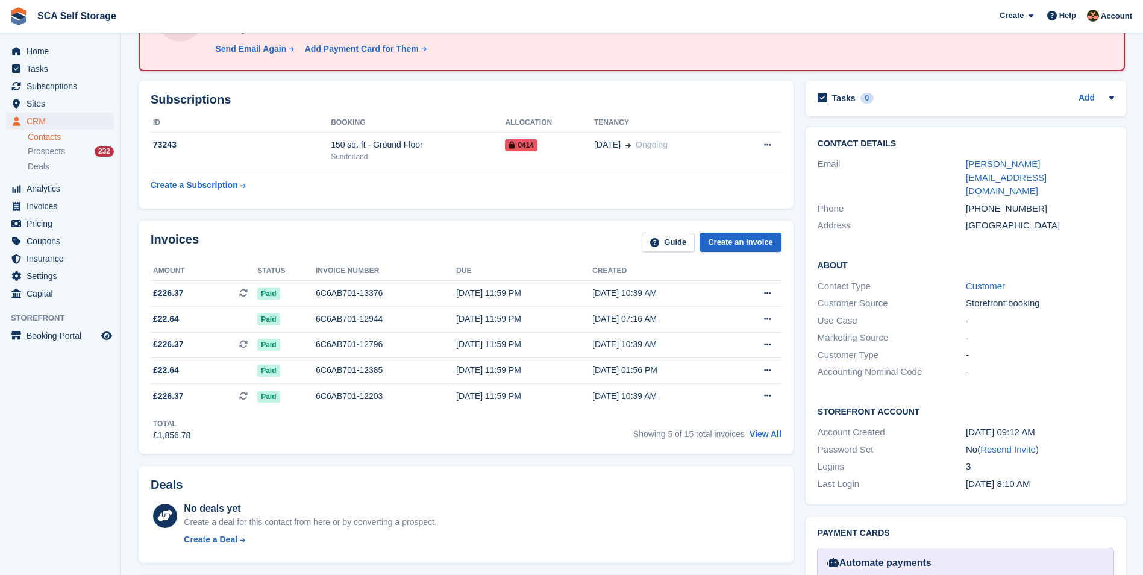
scroll to position [166, 0]
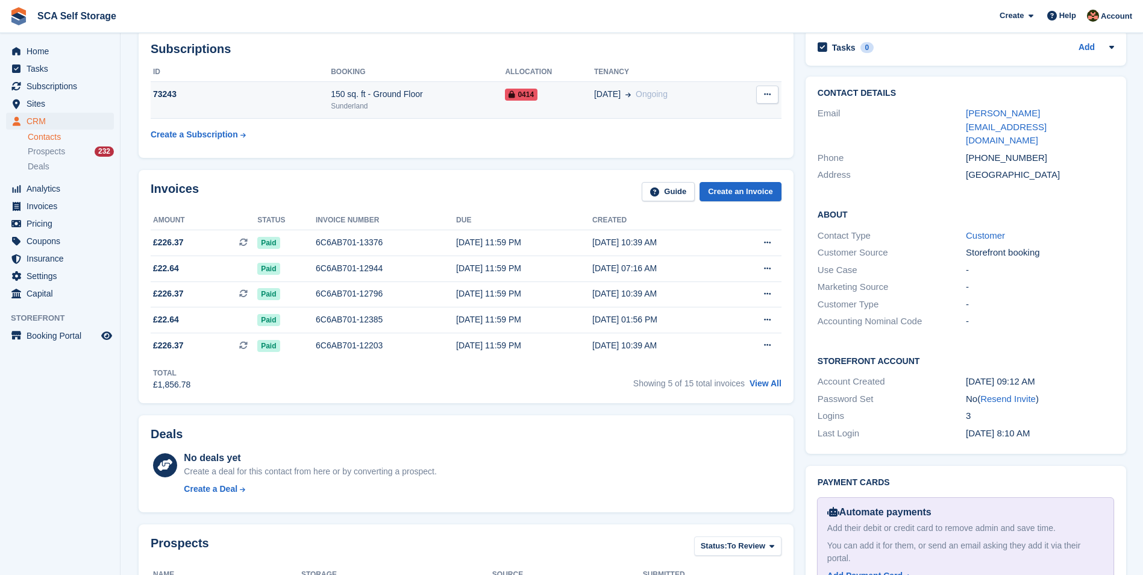
click at [594, 111] on td "19 Feb Ongoing" at bounding box center [663, 100] width 139 height 37
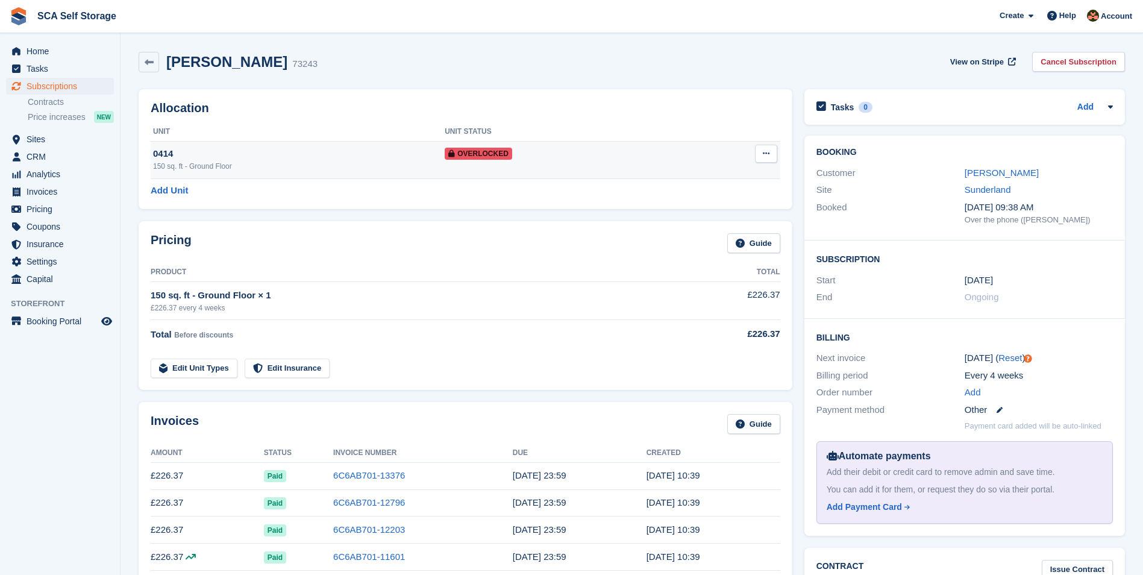
click at [765, 151] on icon at bounding box center [766, 153] width 7 height 8
click at [706, 180] on p "Remove Overlock" at bounding box center [719, 177] width 105 height 16
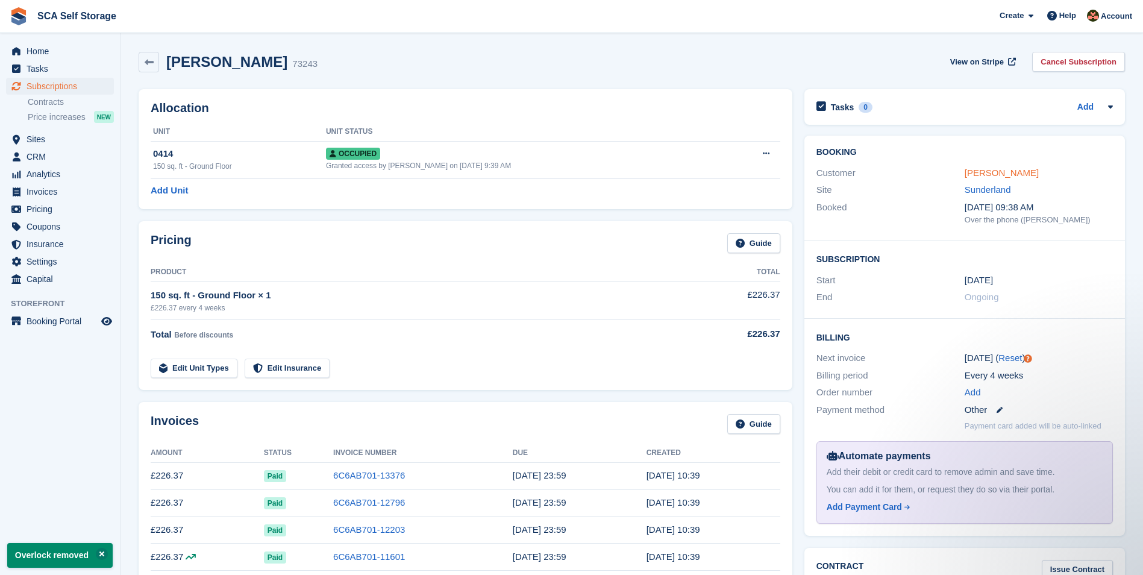
click at [985, 175] on link "[PERSON_NAME]" at bounding box center [1002, 172] width 74 height 10
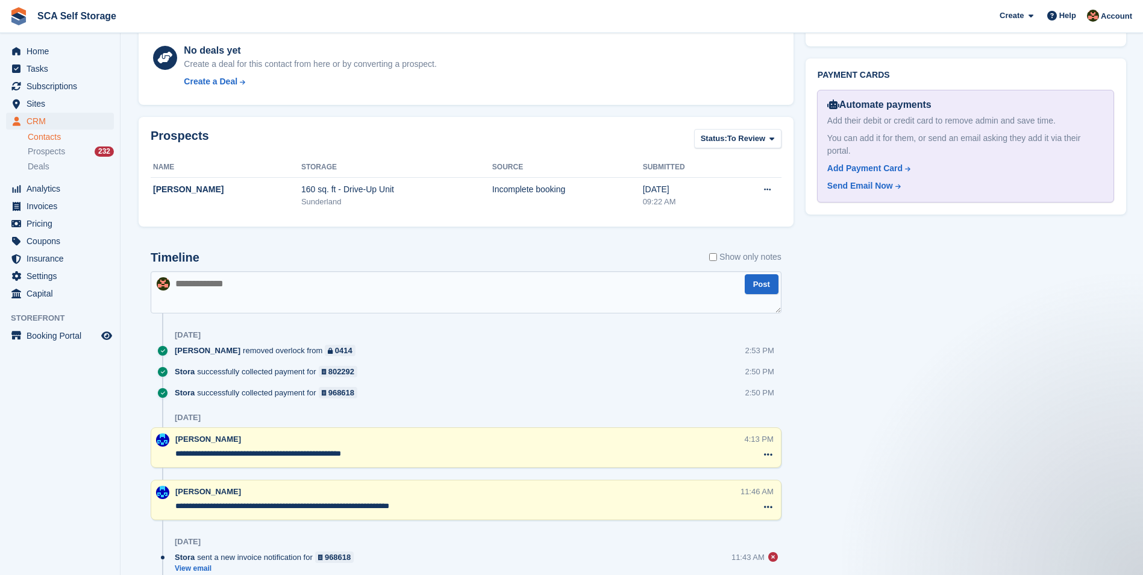
scroll to position [572, 0]
click at [399, 301] on textarea at bounding box center [466, 293] width 631 height 42
type textarea "**********"
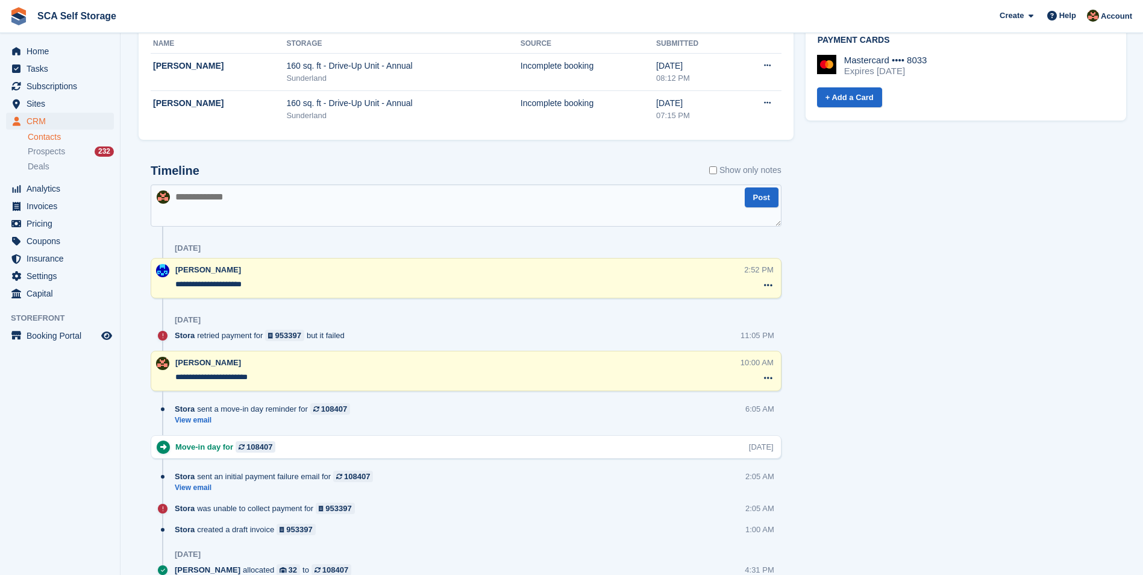
scroll to position [481, 0]
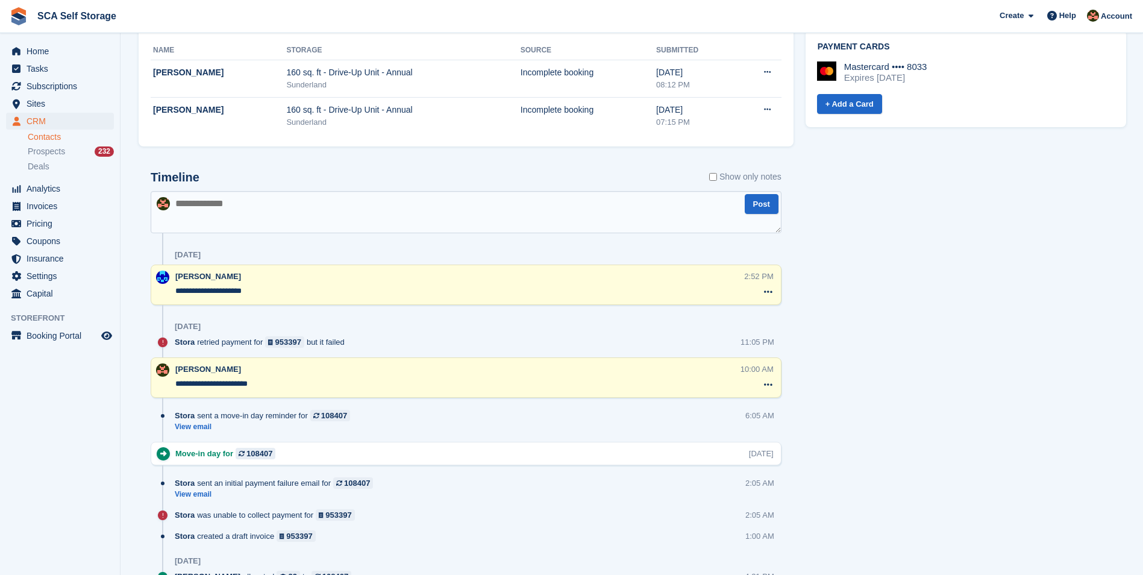
click at [246, 216] on textarea at bounding box center [466, 212] width 631 height 42
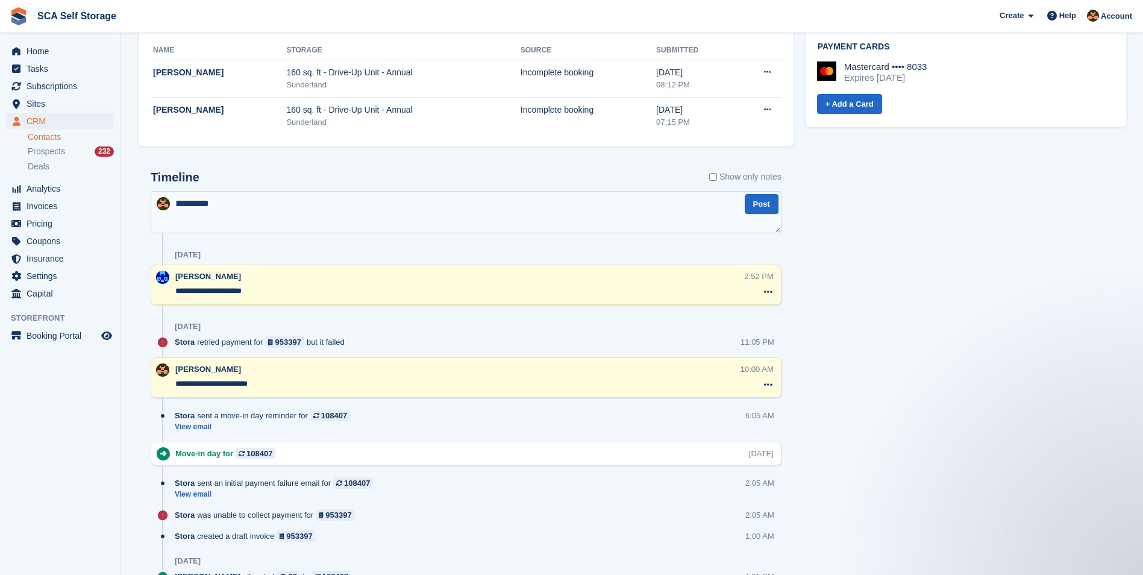
scroll to position [0, 0]
type textarea "**********"
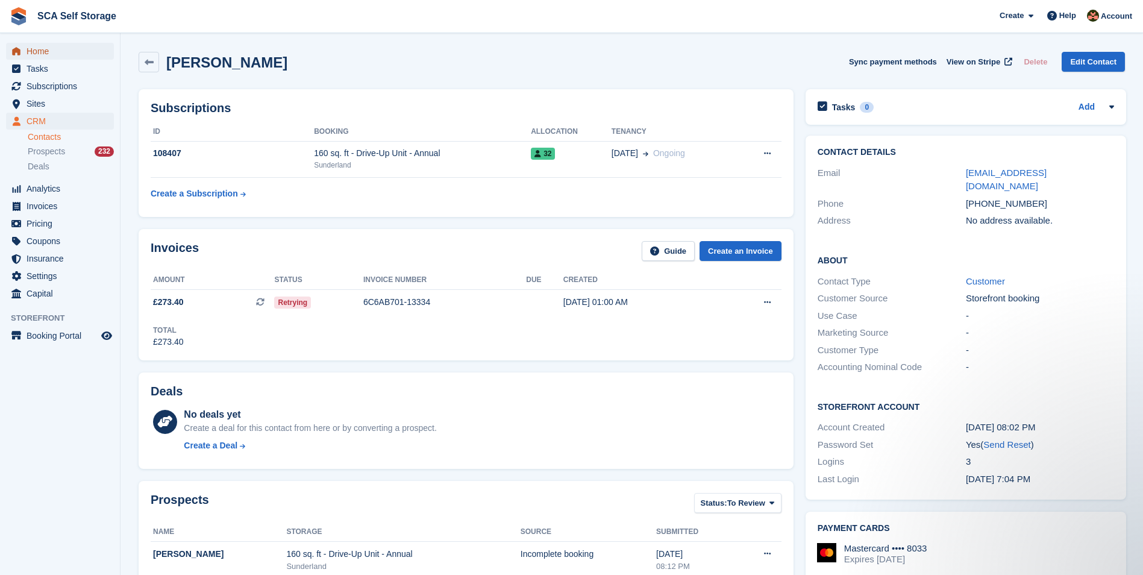
click at [49, 53] on span "Home" at bounding box center [63, 51] width 72 height 17
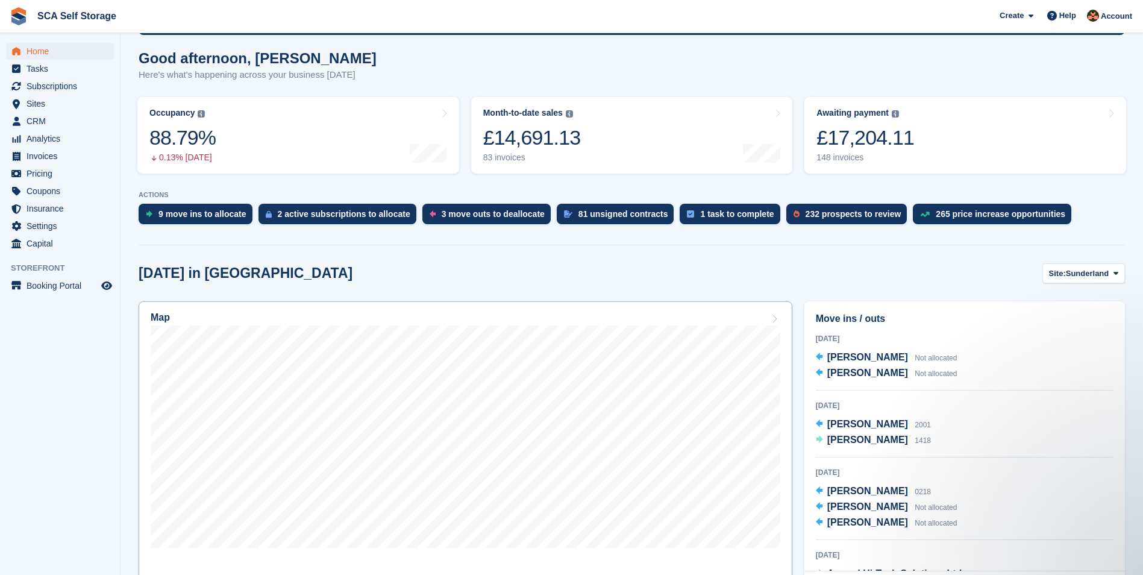
scroll to position [241, 0]
